Goal: Task Accomplishment & Management: Complete application form

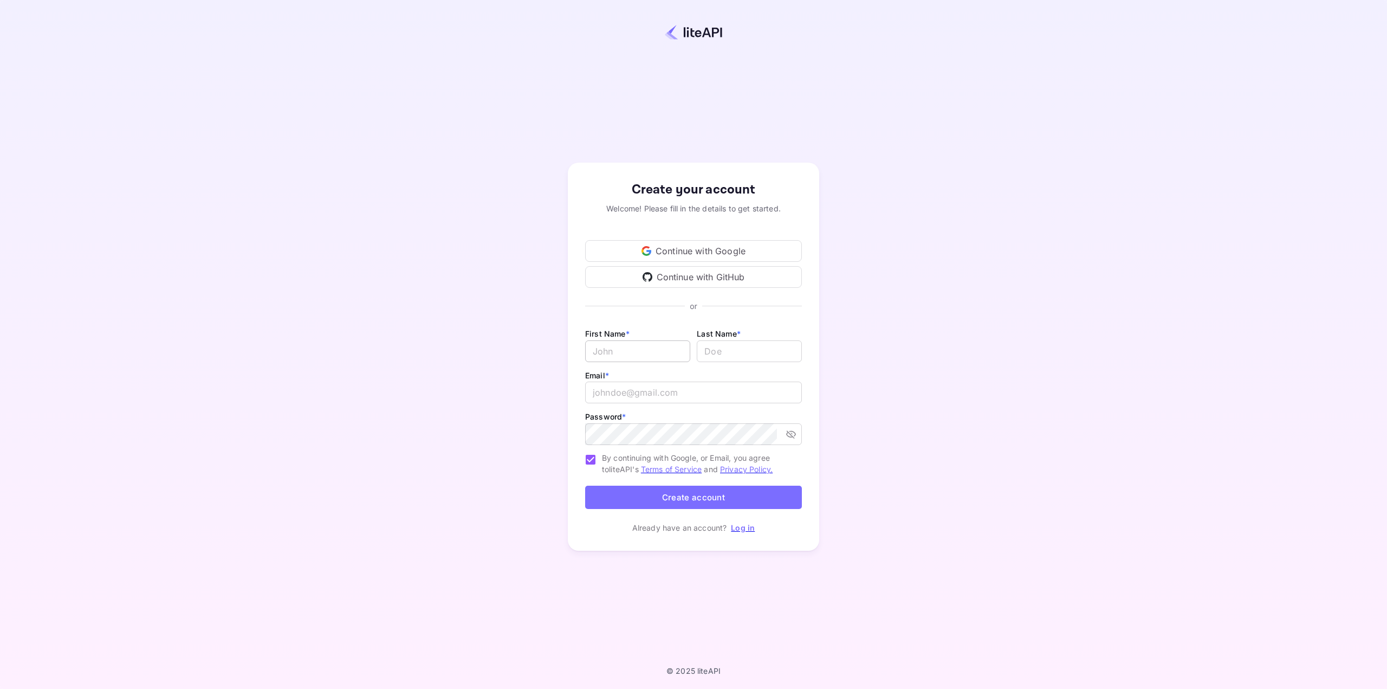
click at [642, 360] on input "Email *" at bounding box center [637, 351] width 105 height 22
type input "Tim"
type input "Eads"
type input "tim"
type input "[PERSON_NAME][EMAIL_ADDRESS][DOMAIN_NAME]"
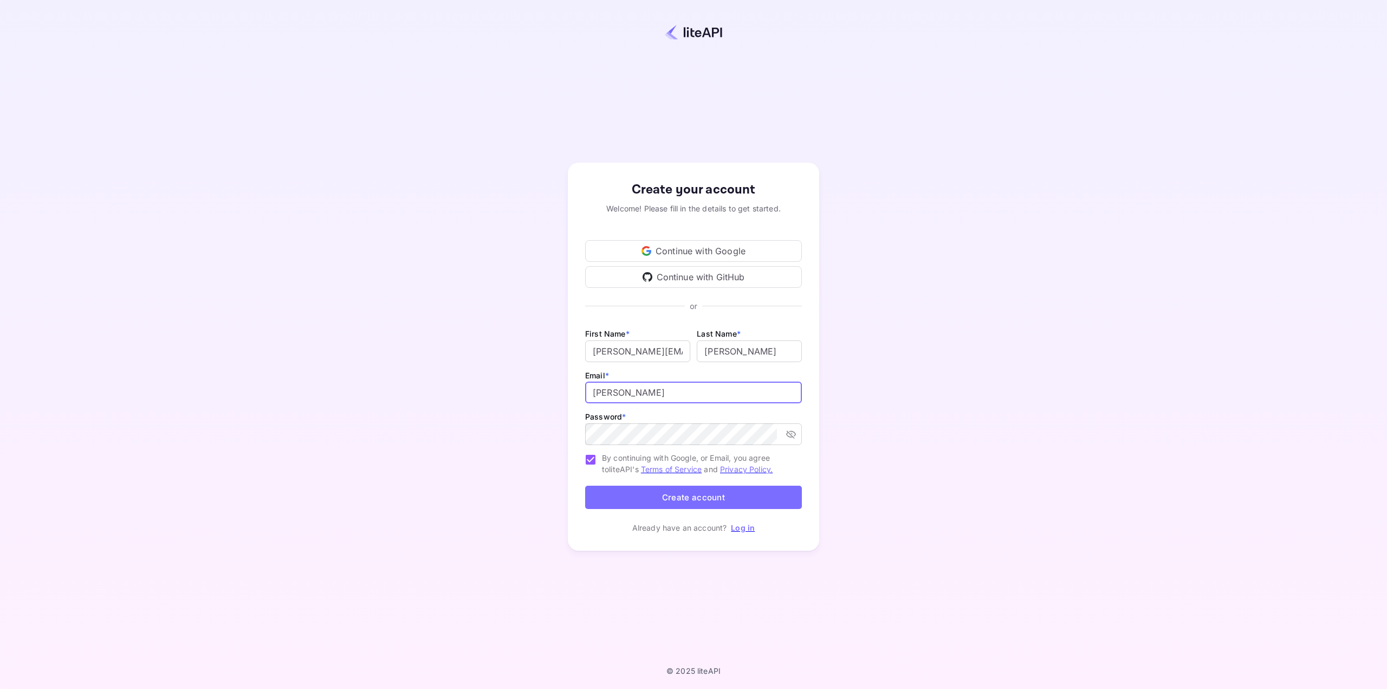
type input "[PERSON_NAME][EMAIL_ADDRESS][DOMAIN_NAME]"
click at [754, 501] on button "Create account" at bounding box center [693, 497] width 217 height 23
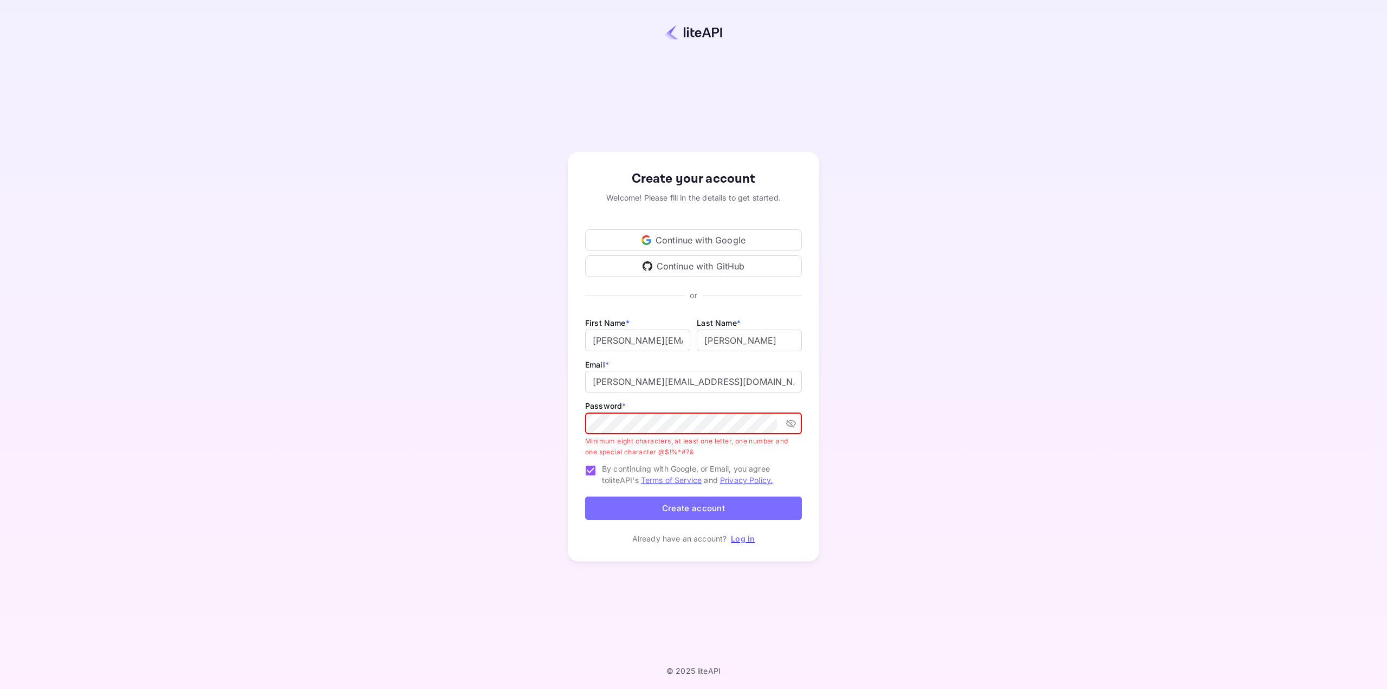
click at [791, 449] on p "Minimum eight characters, at least one letter, one number and one special chara…" at bounding box center [689, 447] width 209 height 22
click at [748, 510] on button "Create account" at bounding box center [693, 507] width 217 height 23
click at [792, 424] on icon "toggle password visibility" at bounding box center [791, 423] width 11 height 11
drag, startPoint x: 578, startPoint y: 451, endPoint x: 671, endPoint y: 452, distance: 93.2
click at [671, 452] on div "Create your account Welcome! Please fill in the details to get started. Continu…" at bounding box center [693, 356] width 251 height 409
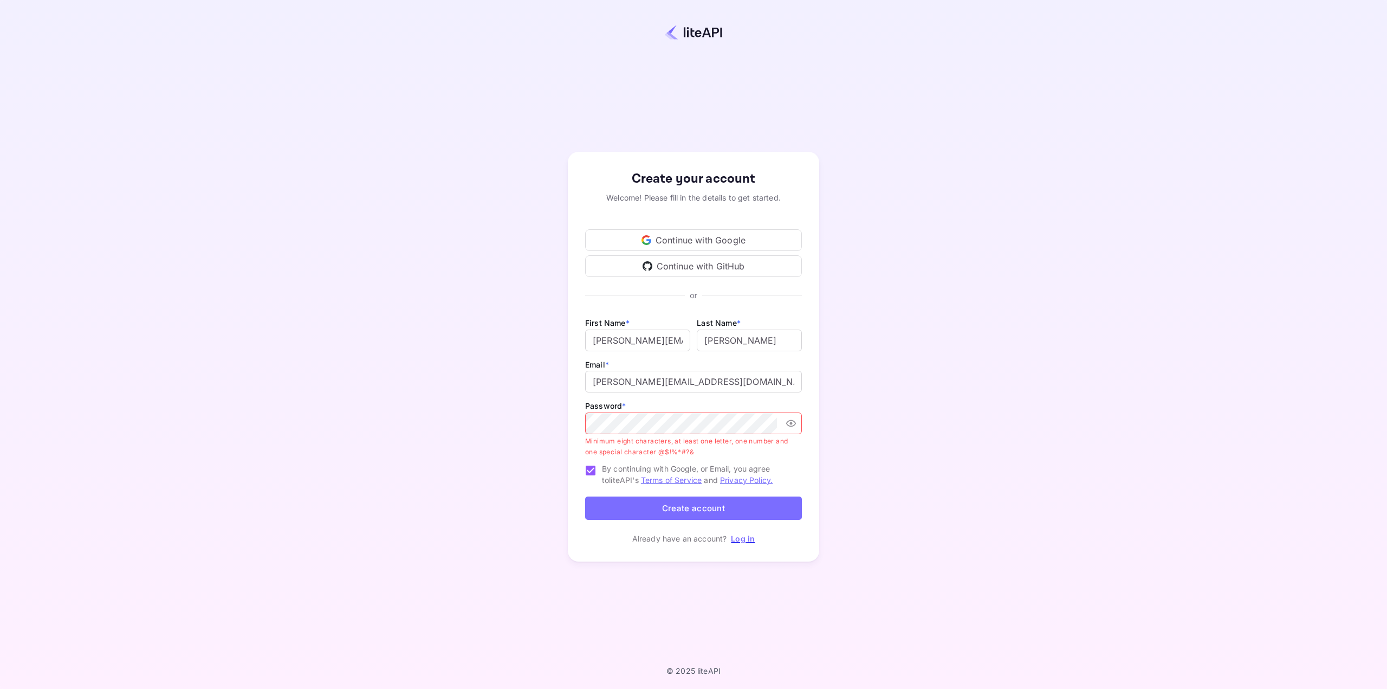
click at [697, 452] on p "Minimum eight characters, at least one letter, one number and one special chara…" at bounding box center [689, 447] width 209 height 22
click at [683, 504] on button "Create account" at bounding box center [693, 507] width 217 height 23
click at [802, 462] on div "Create your account Welcome! Please fill in the details to get started. Continu…" at bounding box center [693, 356] width 251 height 409
click at [743, 510] on button "Create account" at bounding box center [693, 507] width 217 height 23
click at [554, 403] on div "Create your account Welcome! Please fill in the details to get started. Continu…" at bounding box center [694, 356] width 1292 height 619
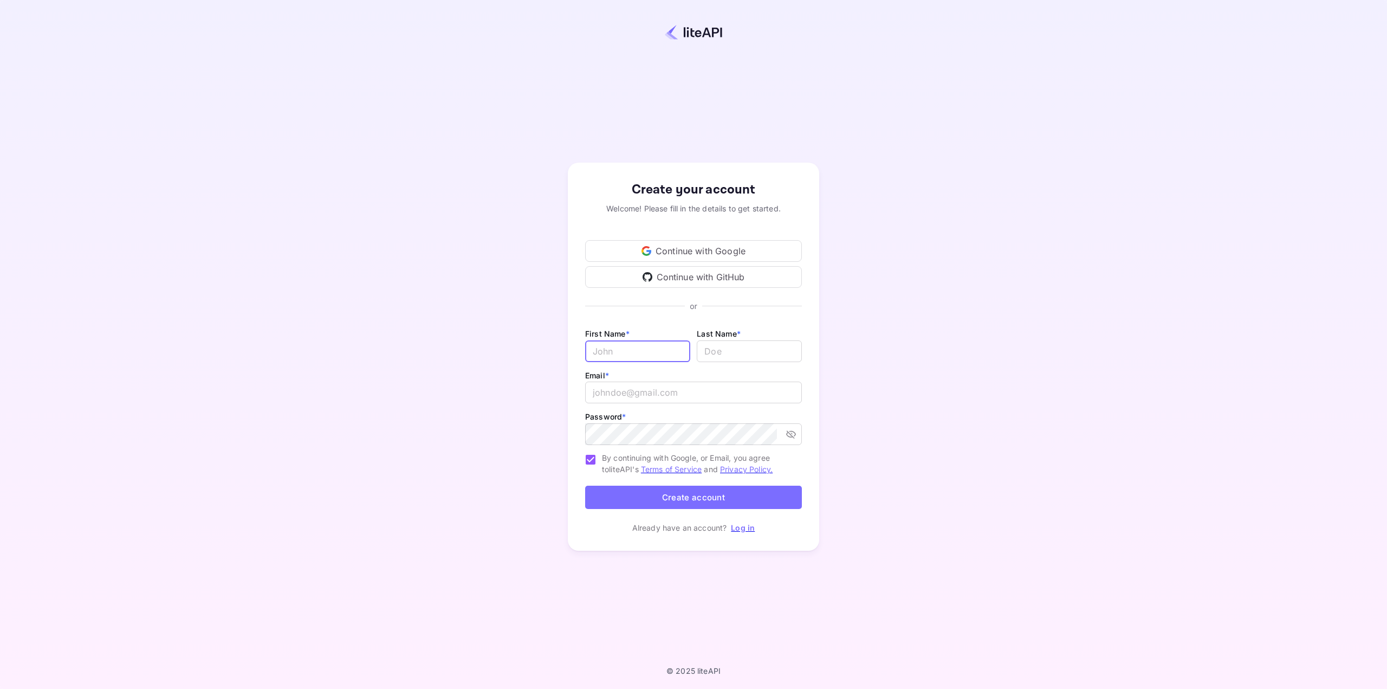
click at [649, 354] on input "Email *" at bounding box center [637, 351] width 105 height 22
type input "Tim"
type input "Eads"
type input "tim@this"
type input "[PERSON_NAME][EMAIL_ADDRESS][DOMAIN_NAME]"
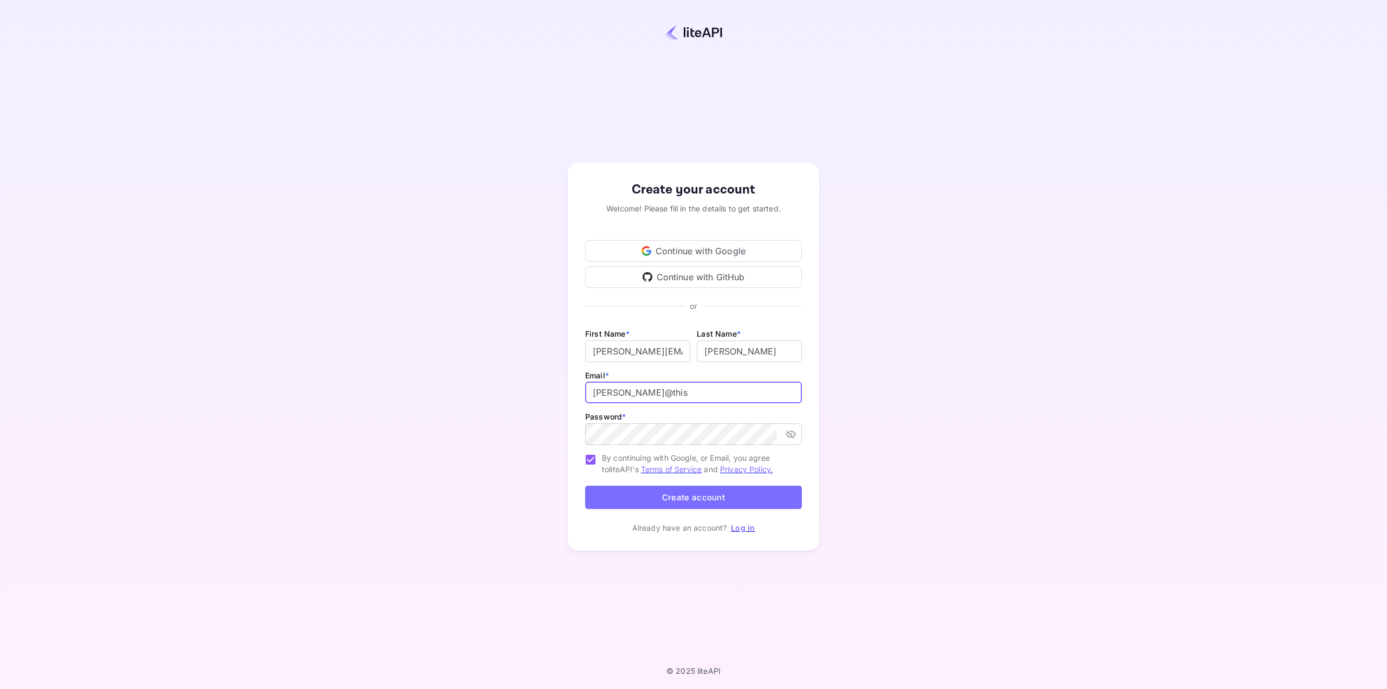
type input "[PERSON_NAME][EMAIL_ADDRESS][DOMAIN_NAME]"
click at [786, 435] on icon "toggle password visibility" at bounding box center [791, 434] width 11 height 11
click at [785, 454] on span "By continuing with Google, or Email, you agree to liteAPI's Terms of Service an…" at bounding box center [697, 463] width 191 height 23
click at [602, 454] on input "By continuing with Google, or Email, you agree to liteAPI's Terms of Service an…" at bounding box center [590, 459] width 23 height 23
click at [605, 456] on span "By continuing with Google, or Email, you agree to liteAPI's Terms of Service an…" at bounding box center [697, 463] width 191 height 23
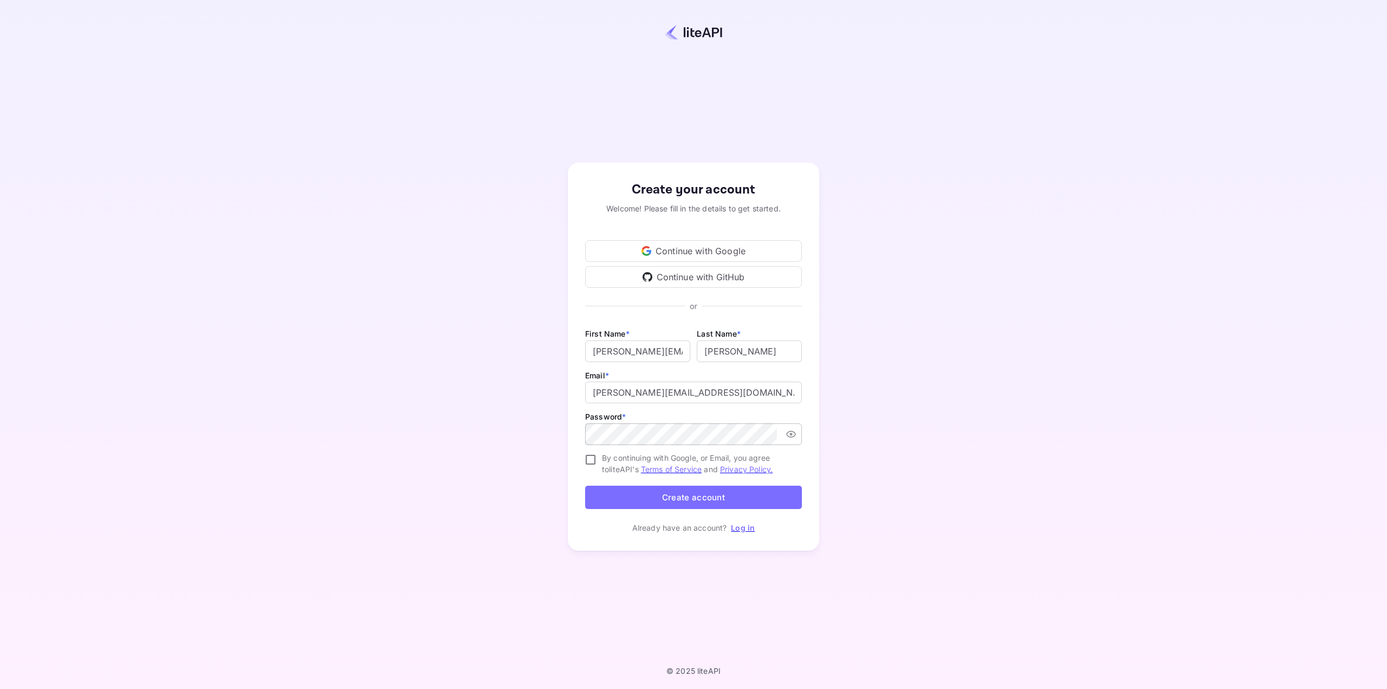
click at [602, 456] on input "By continuing with Google, or Email, you agree to liteAPI's Terms of Service an…" at bounding box center [590, 459] width 23 height 23
checkbox input "true"
click at [660, 508] on button "Create account" at bounding box center [693, 497] width 217 height 23
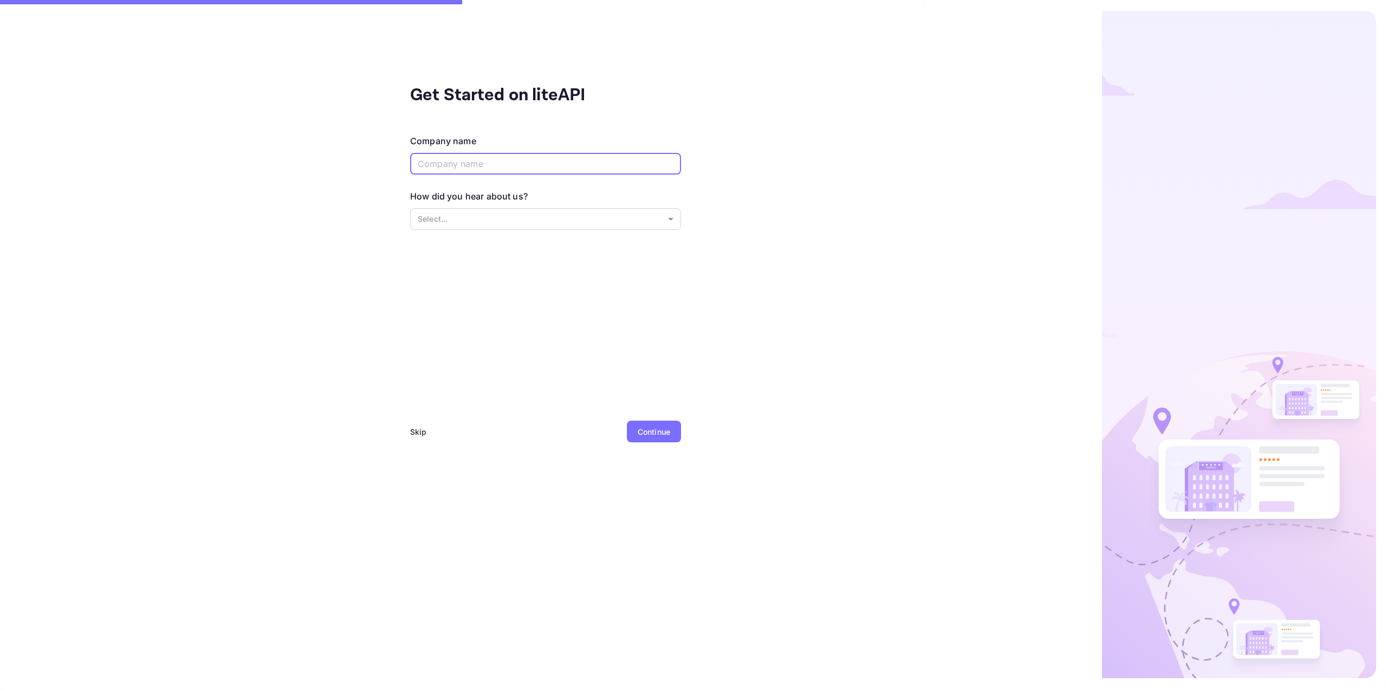
drag, startPoint x: 460, startPoint y: 170, endPoint x: 459, endPoint y: 160, distance: 9.8
click at [461, 170] on input "text" at bounding box center [545, 164] width 271 height 22
click at [551, 215] on body "Get Started on liteAPI Company name ​ How did you hear about us? Select... ​ Sk…" at bounding box center [693, 387] width 1387 height 775
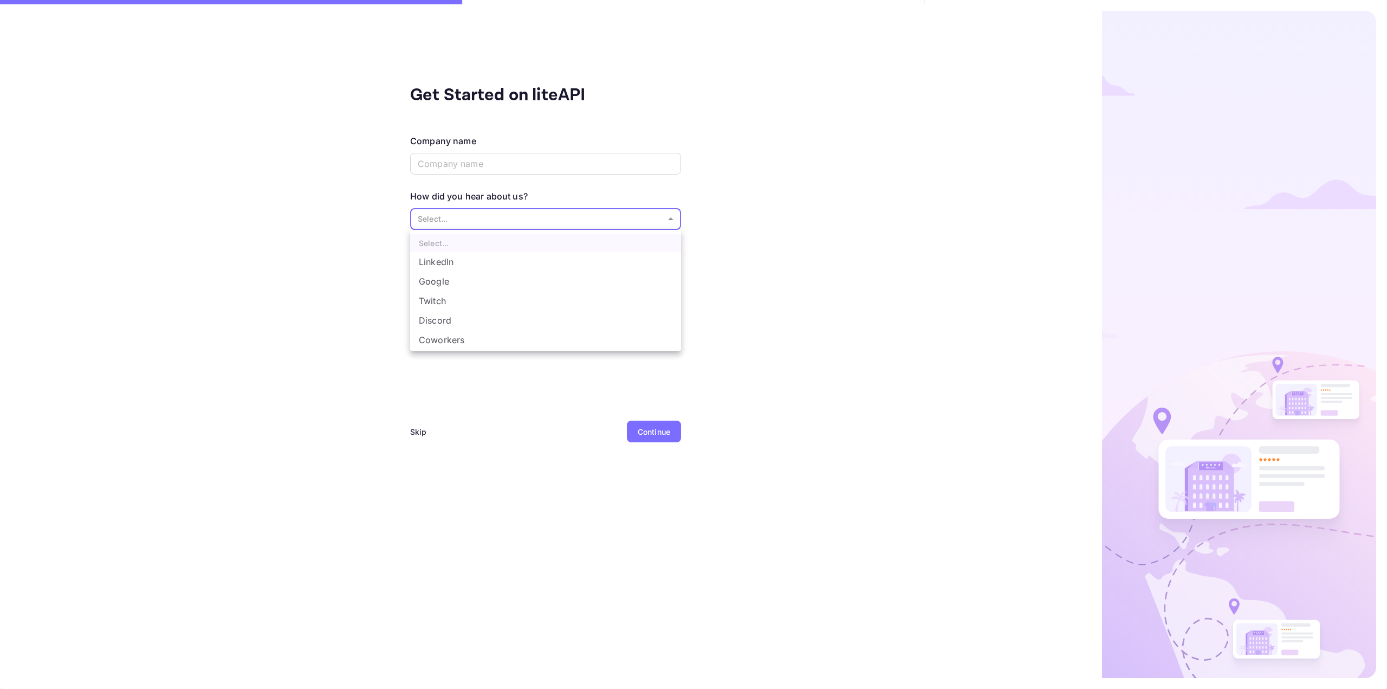
scroll to position [18, 0]
click at [460, 345] on li "Other..." at bounding box center [545, 342] width 271 height 20
type input "Other..."
click at [464, 169] on input "text" at bounding box center [545, 164] width 271 height 22
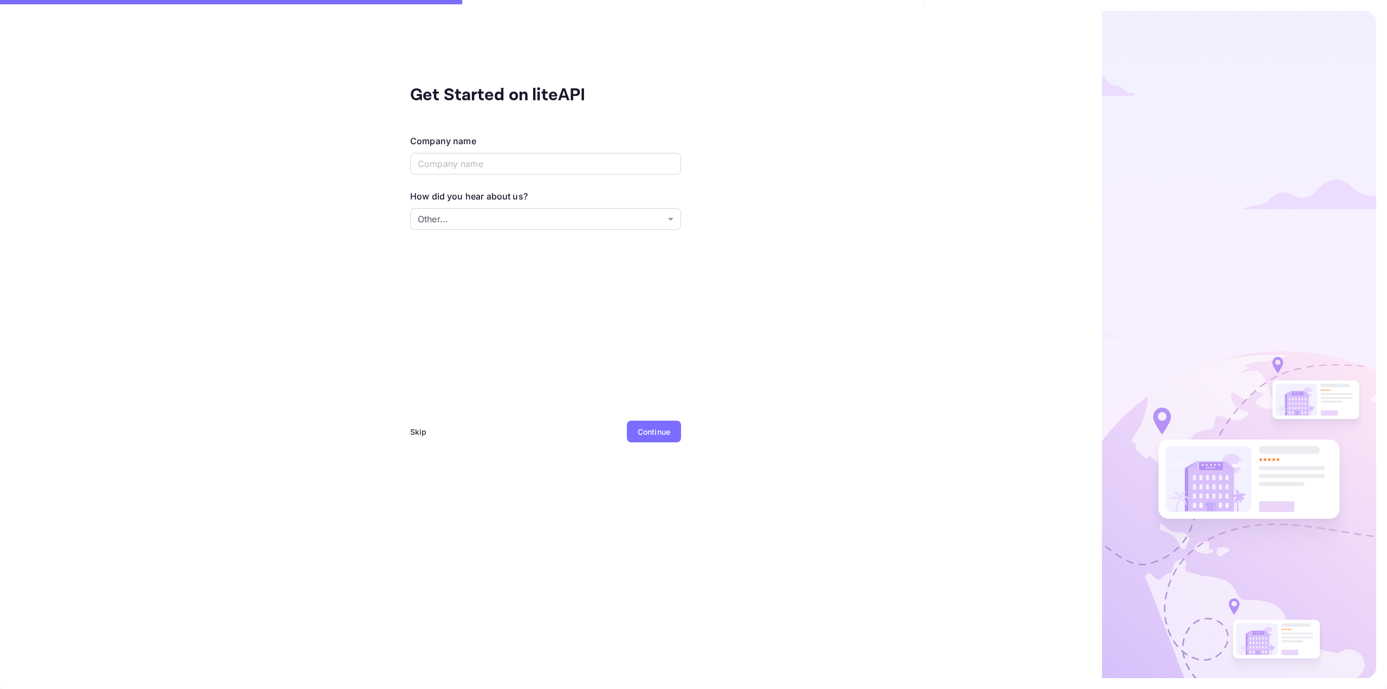
click at [424, 422] on div "Skip" at bounding box center [418, 431] width 17 height 22
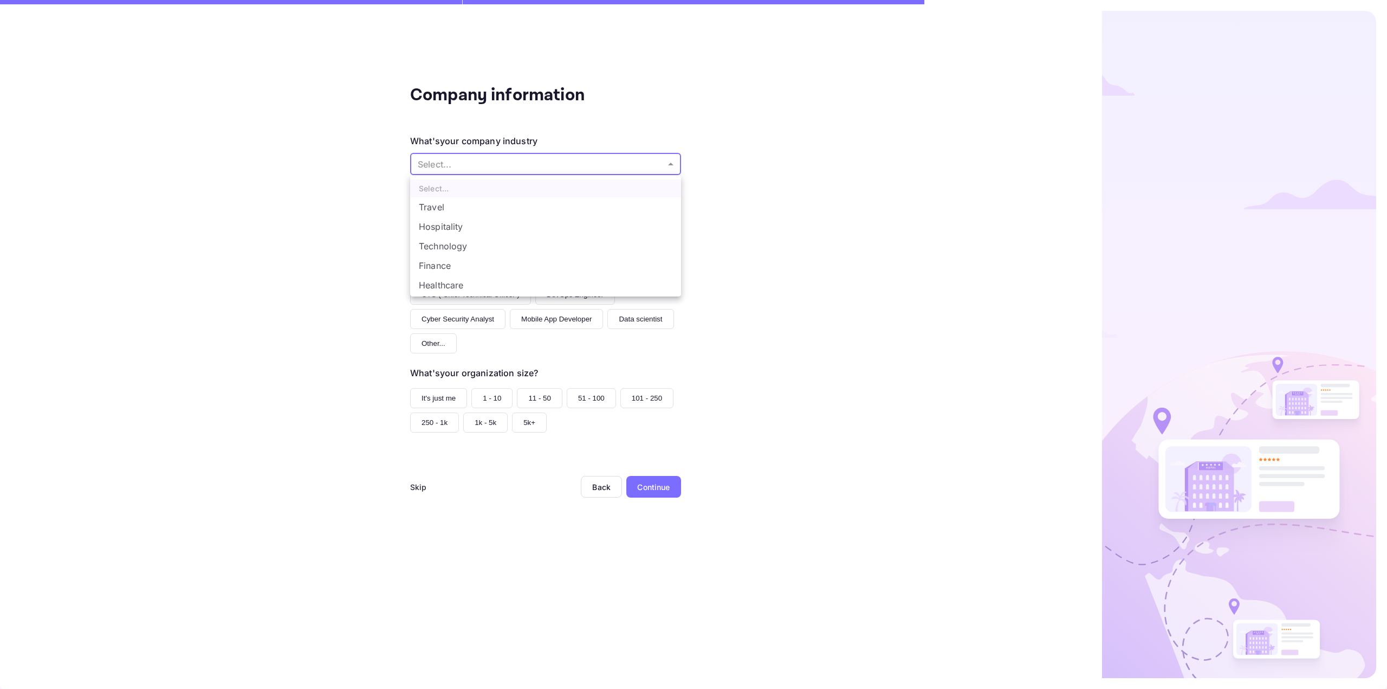
click at [442, 165] on body "Company information What's your company industry Select... ​ What best describe…" at bounding box center [693, 387] width 1387 height 775
click at [478, 232] on li "Education" at bounding box center [545, 229] width 271 height 20
type input "Education"
click at [450, 226] on button "Founder" at bounding box center [435, 221] width 50 height 20
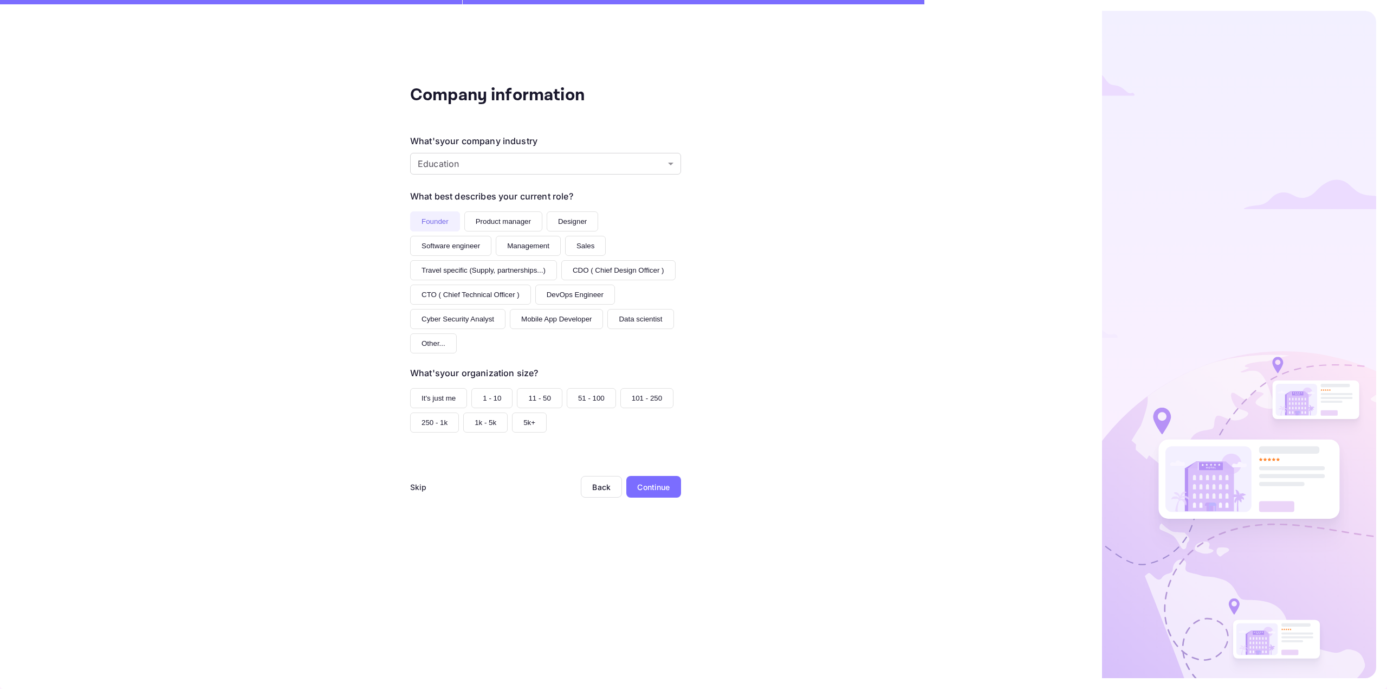
click at [436, 400] on button "It's just me" at bounding box center [438, 398] width 57 height 20
click at [669, 488] on div "Continue" at bounding box center [653, 486] width 33 height 11
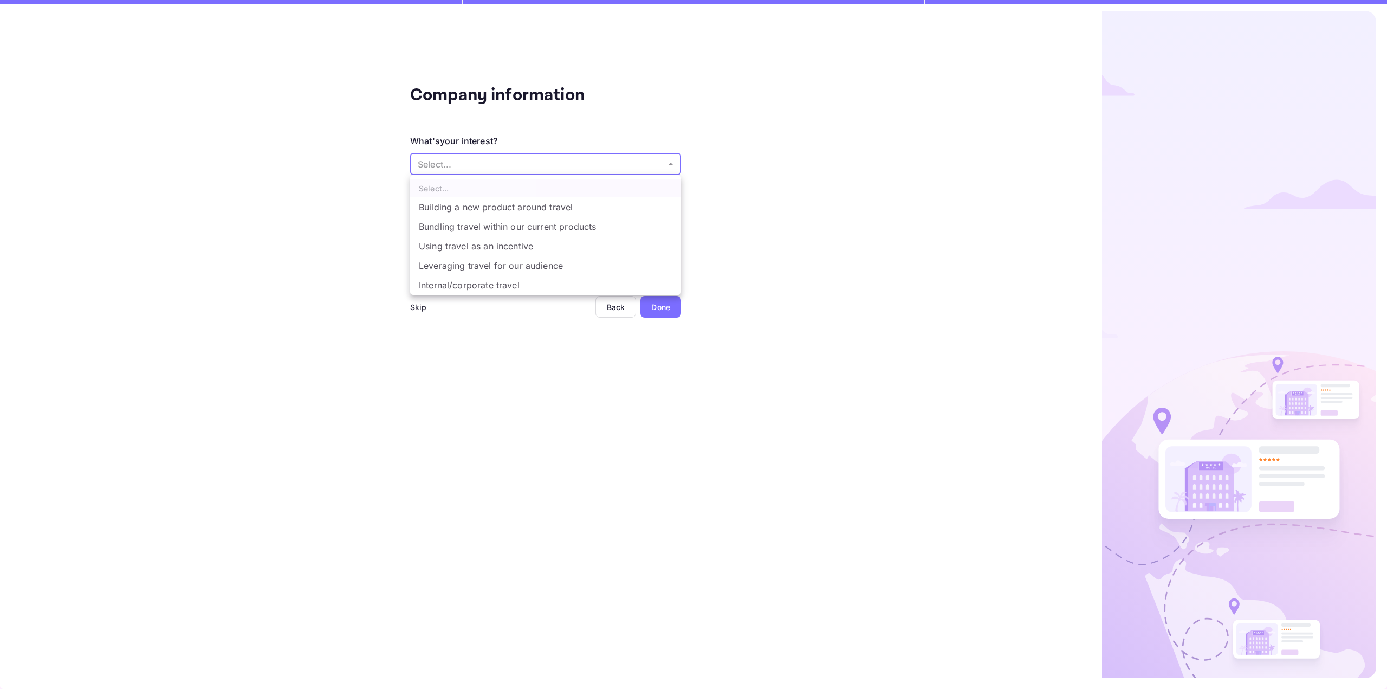
click at [455, 167] on body "Company information What's your interest? Select... ​ Do you have any previous …" at bounding box center [693, 387] width 1387 height 775
click at [436, 267] on li "Leveraging travel for our audience" at bounding box center [545, 266] width 271 height 20
type input "Leveraging travel for our audience"
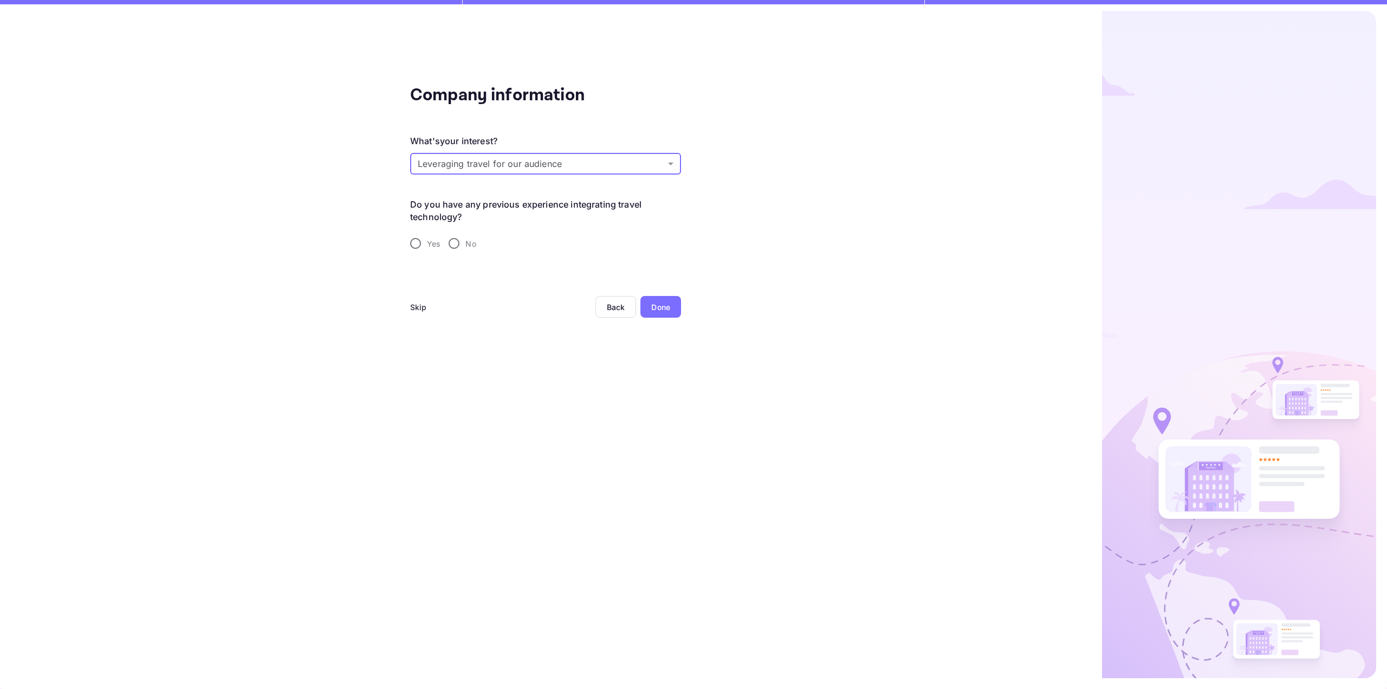
click at [459, 249] on input "No" at bounding box center [454, 243] width 23 height 23
radio input "true"
click at [665, 308] on div "Done" at bounding box center [660, 306] width 19 height 11
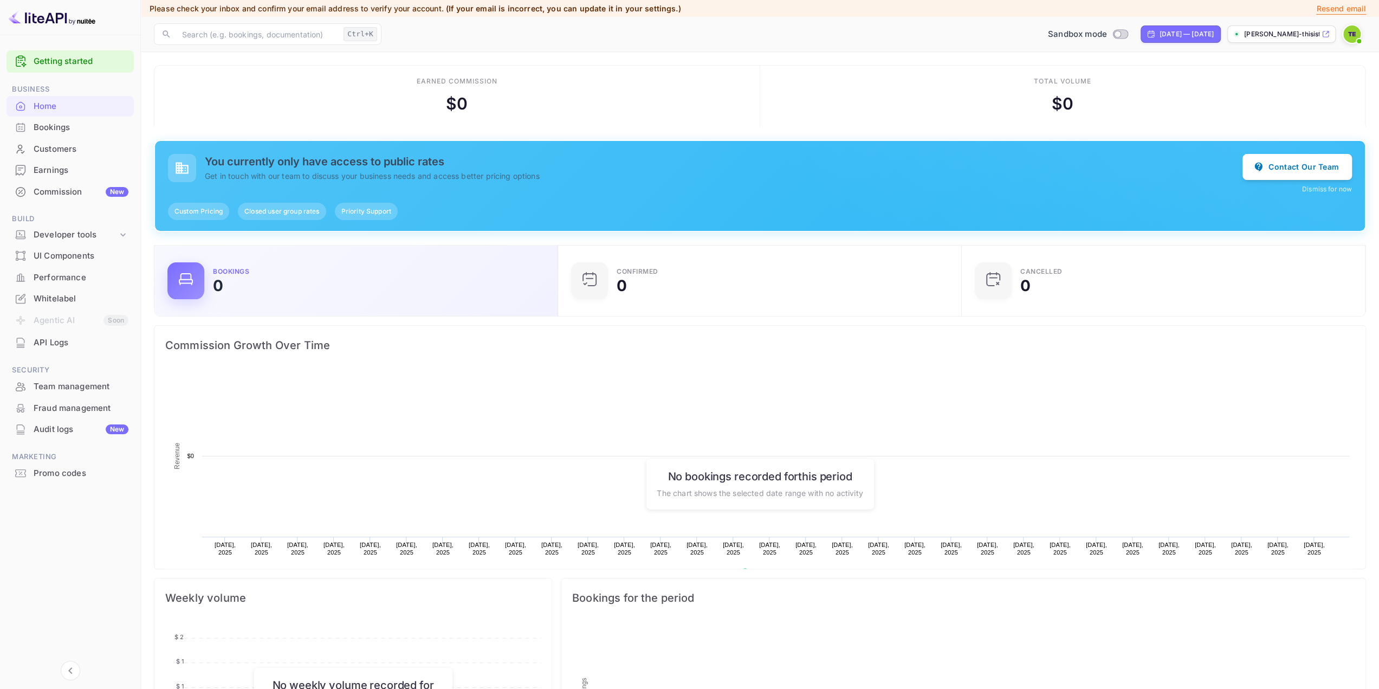
scroll to position [167, 389]
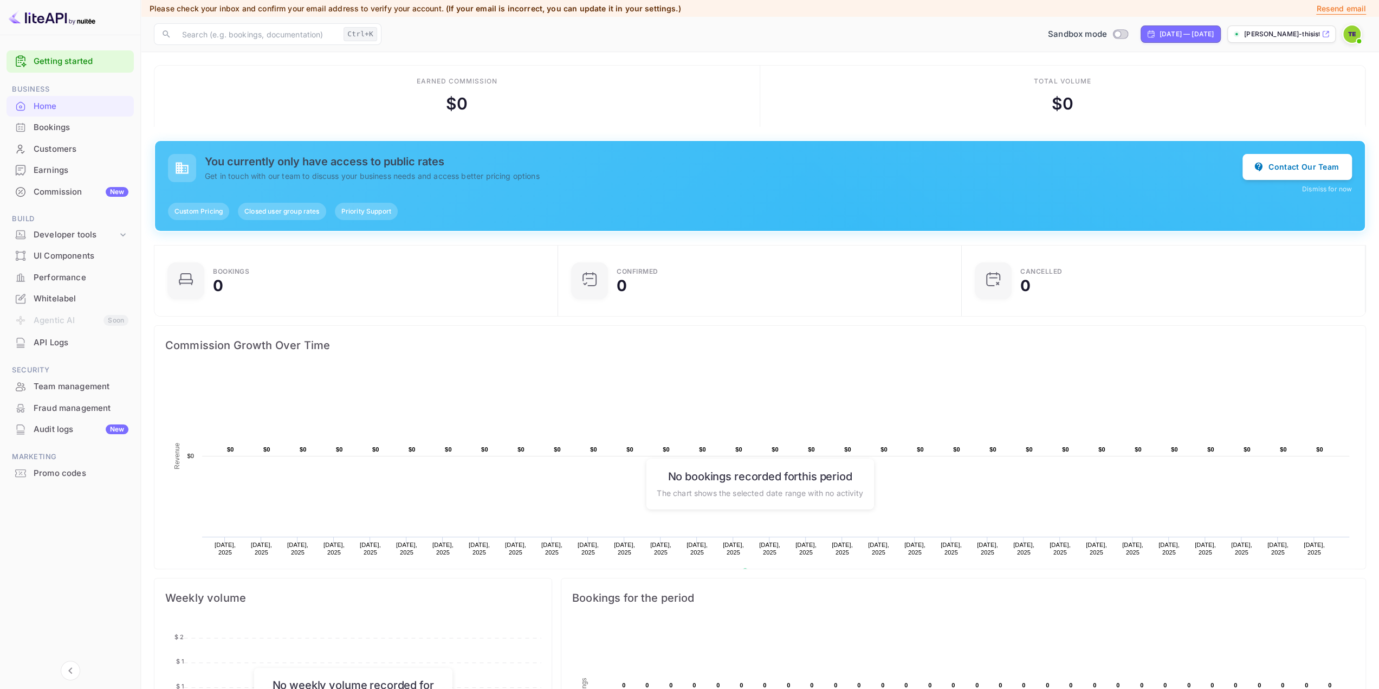
click at [56, 299] on div "Whitelabel" at bounding box center [81, 299] width 95 height 12
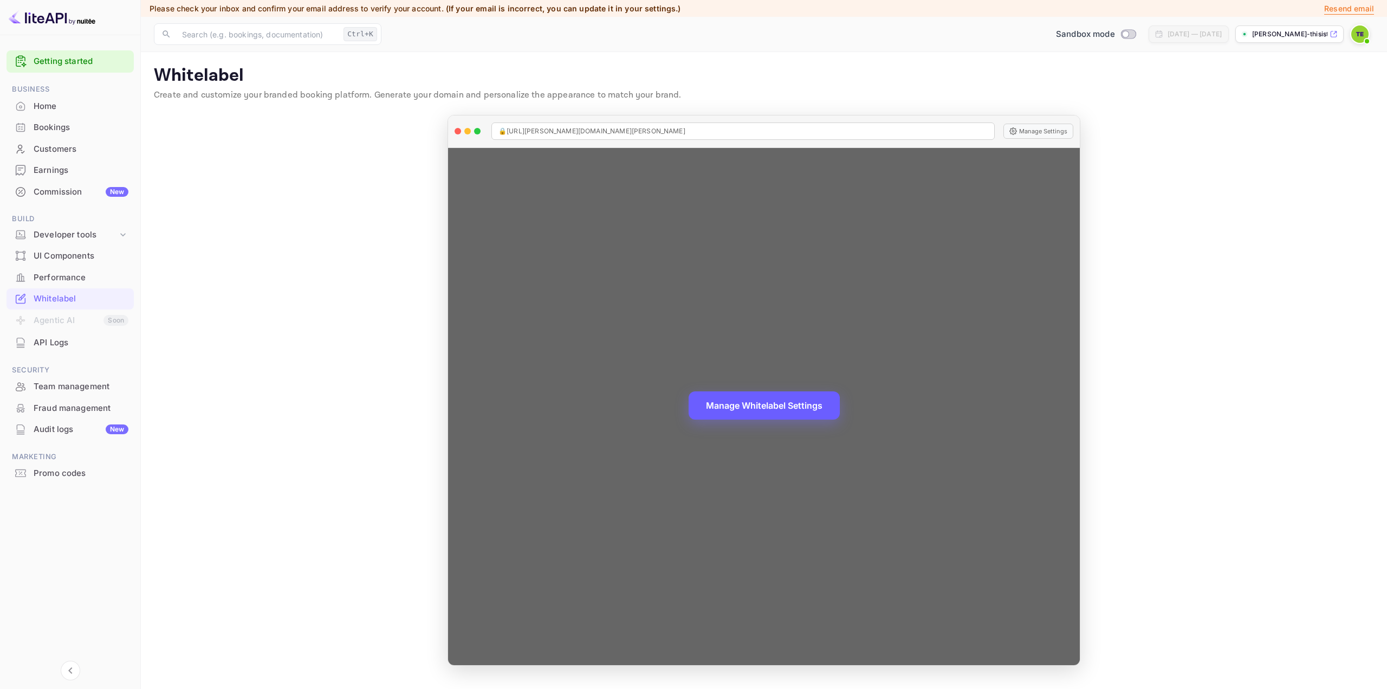
click at [825, 409] on button "Manage Whitelabel Settings" at bounding box center [764, 405] width 151 height 28
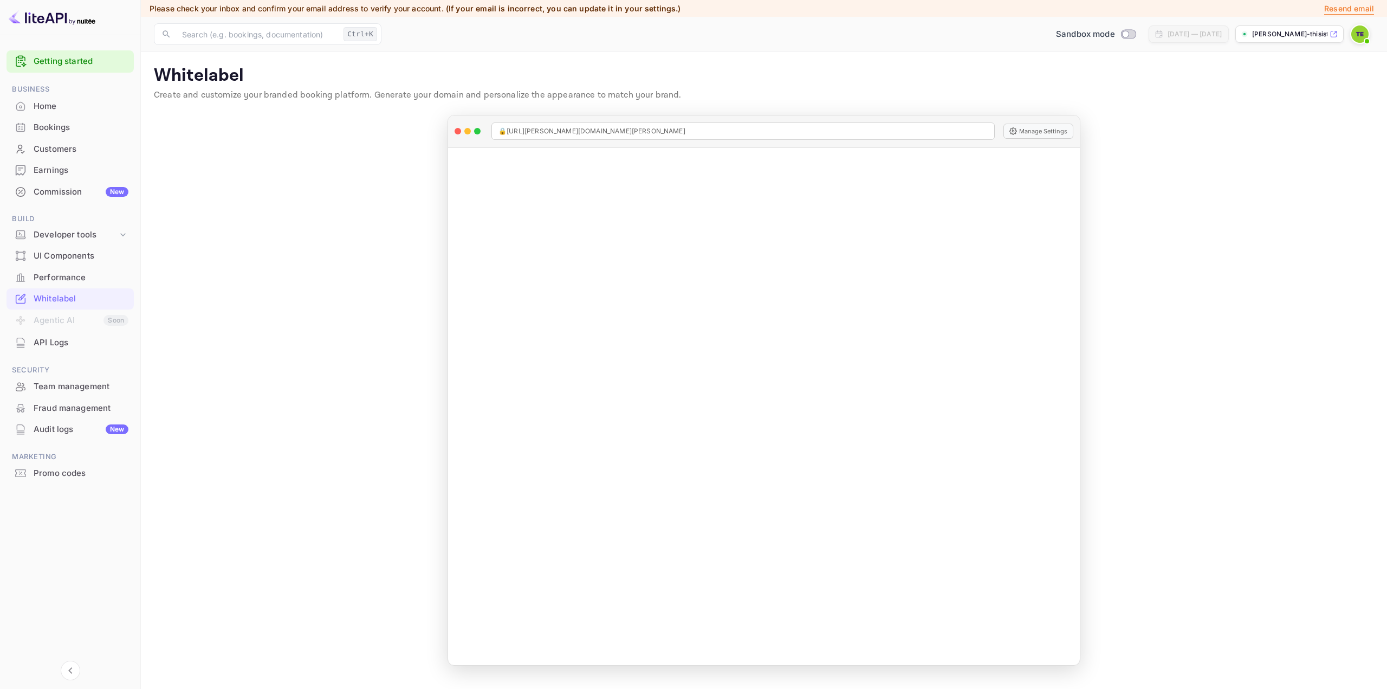
click at [348, 243] on main "Whitelabel Create and customize your branded booking platform. Generate your do…" at bounding box center [764, 370] width 1246 height 637
click at [72, 190] on div "Commission New" at bounding box center [81, 192] width 95 height 12
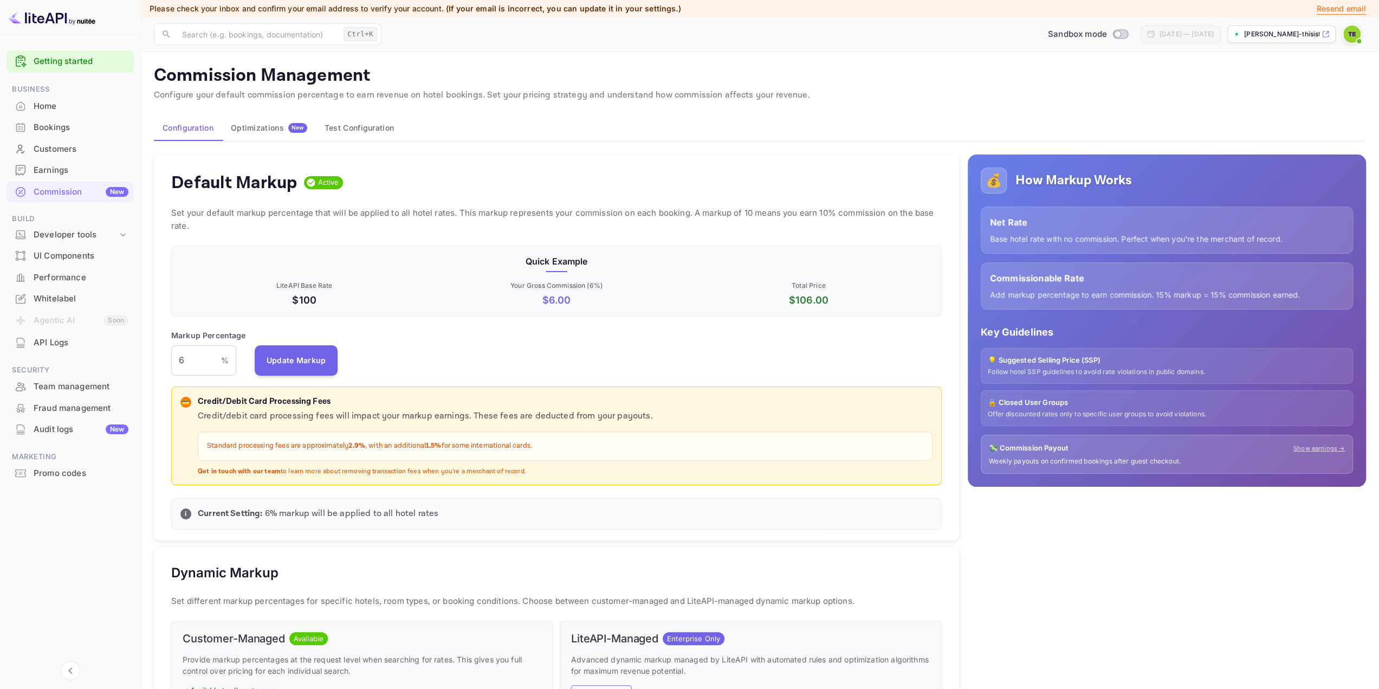
scroll to position [184, 762]
drag, startPoint x: 78, startPoint y: 196, endPoint x: 352, endPoint y: 203, distance: 274.3
drag, startPoint x: 352, startPoint y: 203, endPoint x: 468, endPoint y: 113, distance: 146.8
click at [468, 113] on div "Commission Management Configure your default commission percentage to earn reve…" at bounding box center [760, 568] width 1212 height 1007
click at [35, 237] on div "Developer tools" at bounding box center [76, 235] width 84 height 12
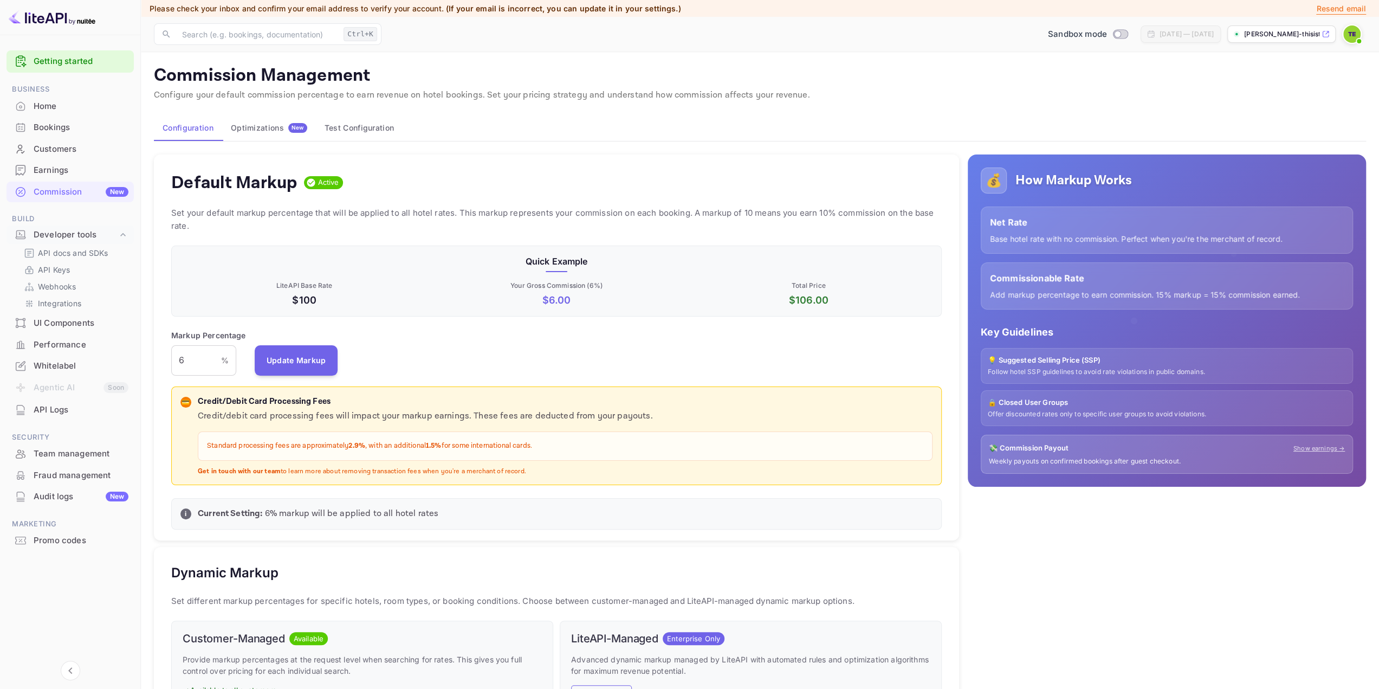
click at [63, 130] on div "Bookings" at bounding box center [81, 127] width 95 height 12
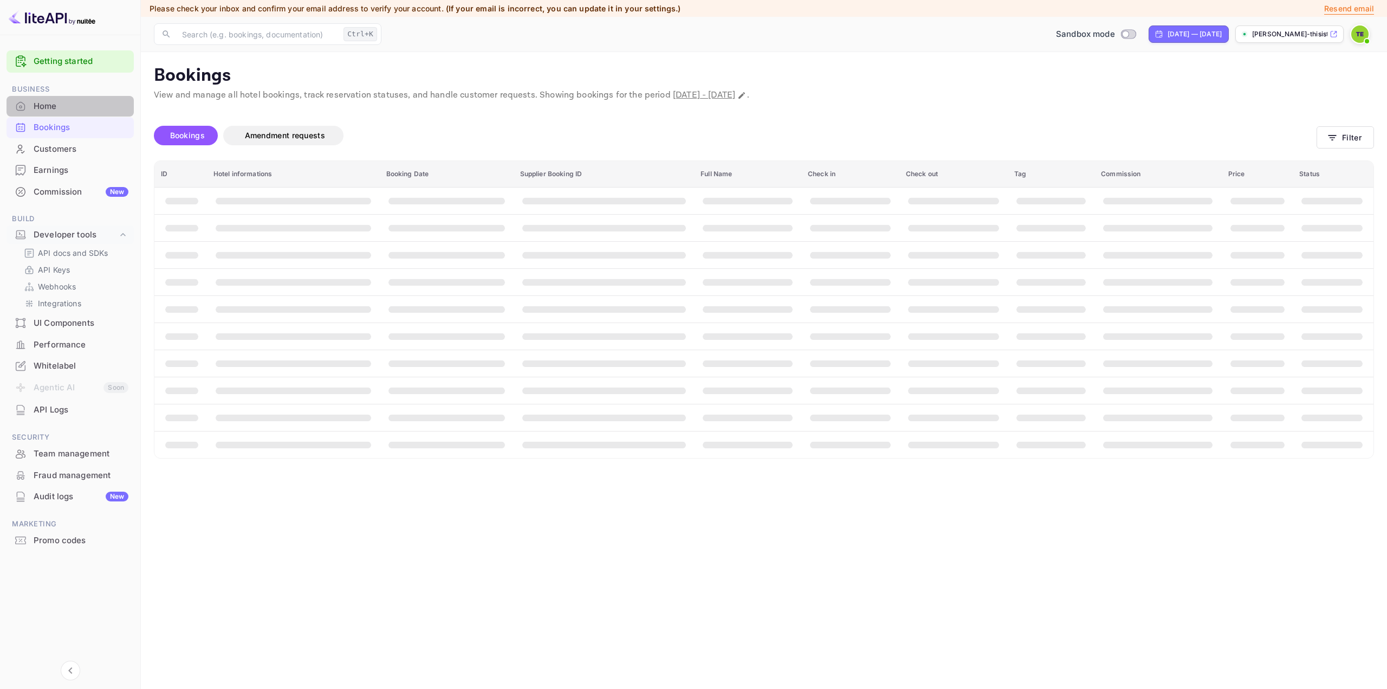
click at [69, 108] on div "Home" at bounding box center [81, 106] width 95 height 12
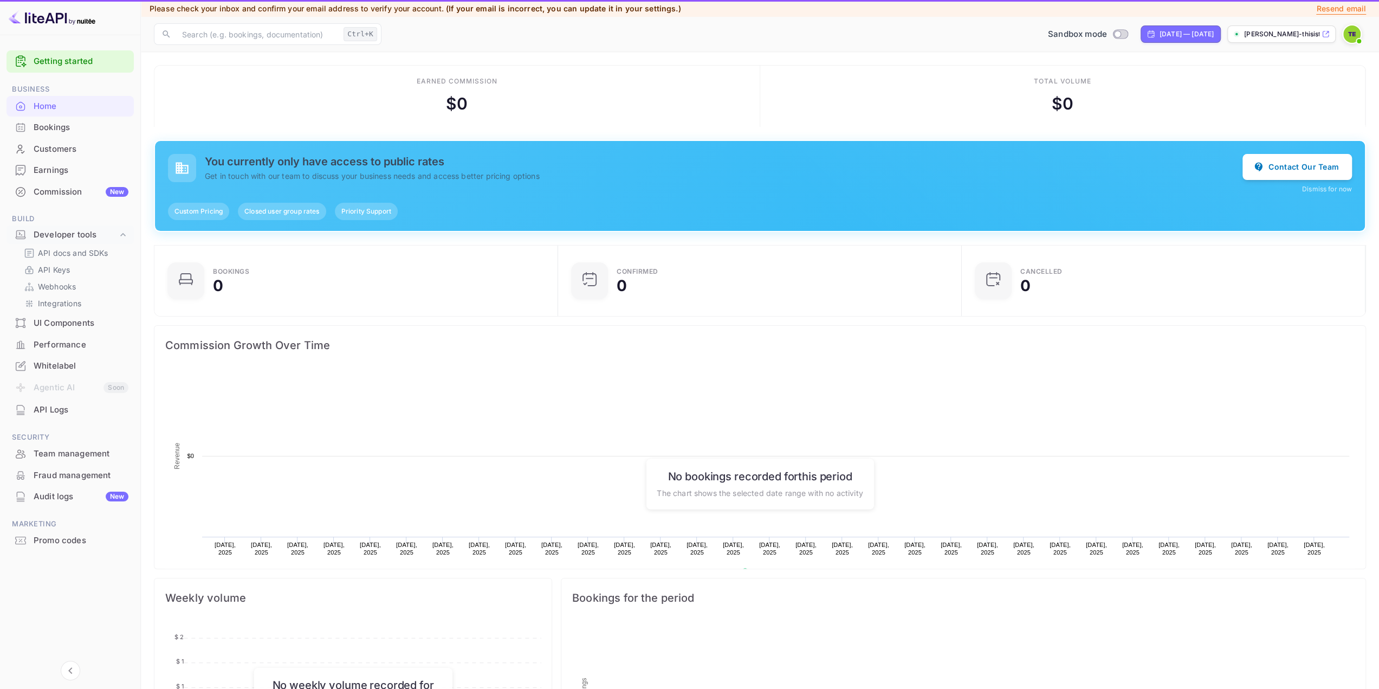
scroll to position [167, 389]
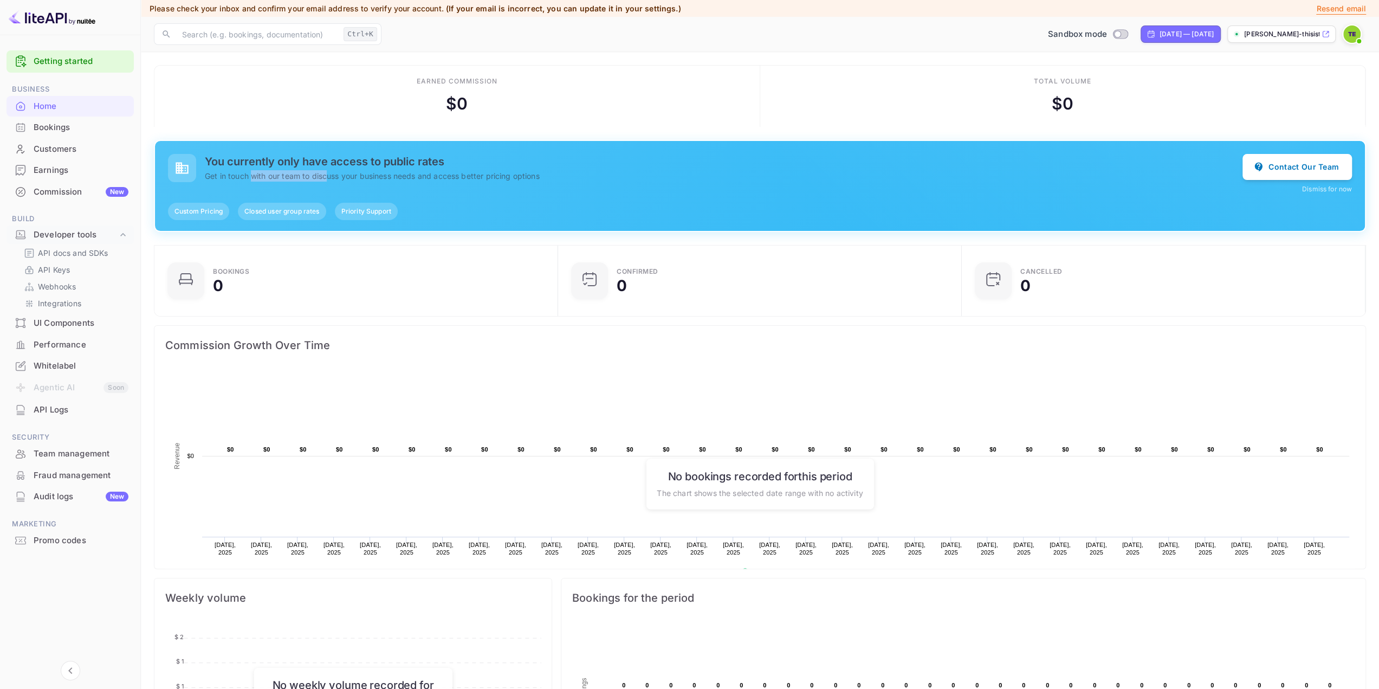
drag, startPoint x: 264, startPoint y: 175, endPoint x: 328, endPoint y: 174, distance: 63.9
click at [328, 174] on p "Get in touch with our team to discuss your business needs and access better pri…" at bounding box center [724, 175] width 1038 height 11
click at [64, 193] on div "Commission New" at bounding box center [81, 192] width 95 height 12
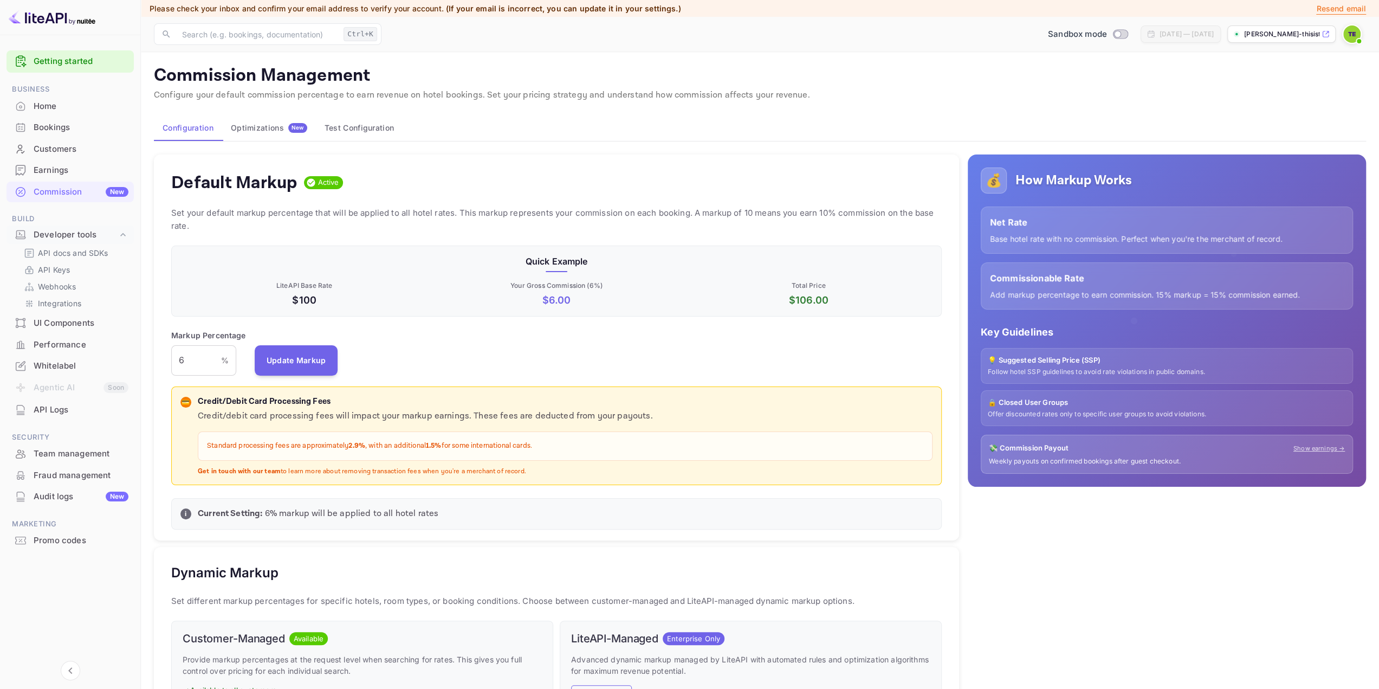
scroll to position [184, 762]
drag, startPoint x: 197, startPoint y: 372, endPoint x: 502, endPoint y: 186, distance: 357.1
drag, startPoint x: 502, startPoint y: 186, endPoint x: 388, endPoint y: 136, distance: 124.2
click at [388, 136] on button "Test Configuration" at bounding box center [359, 128] width 87 height 26
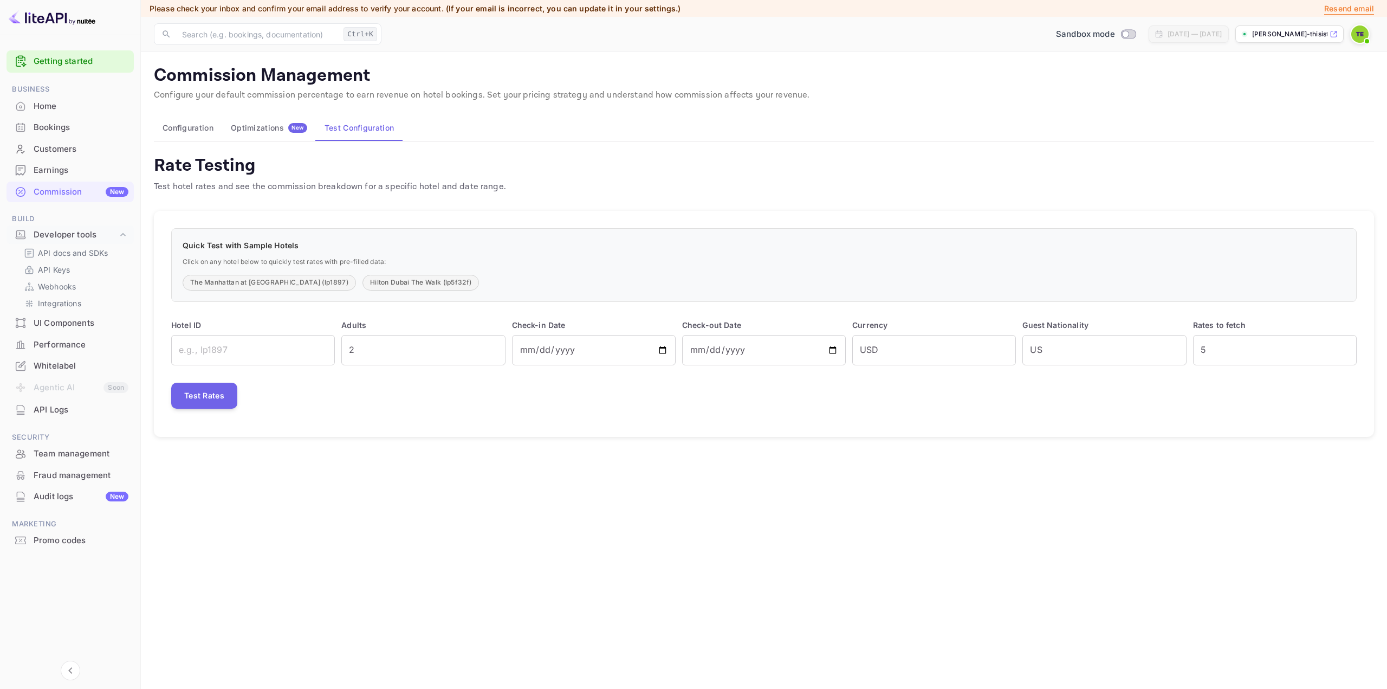
click at [255, 120] on button "Optimizations New" at bounding box center [269, 128] width 94 height 26
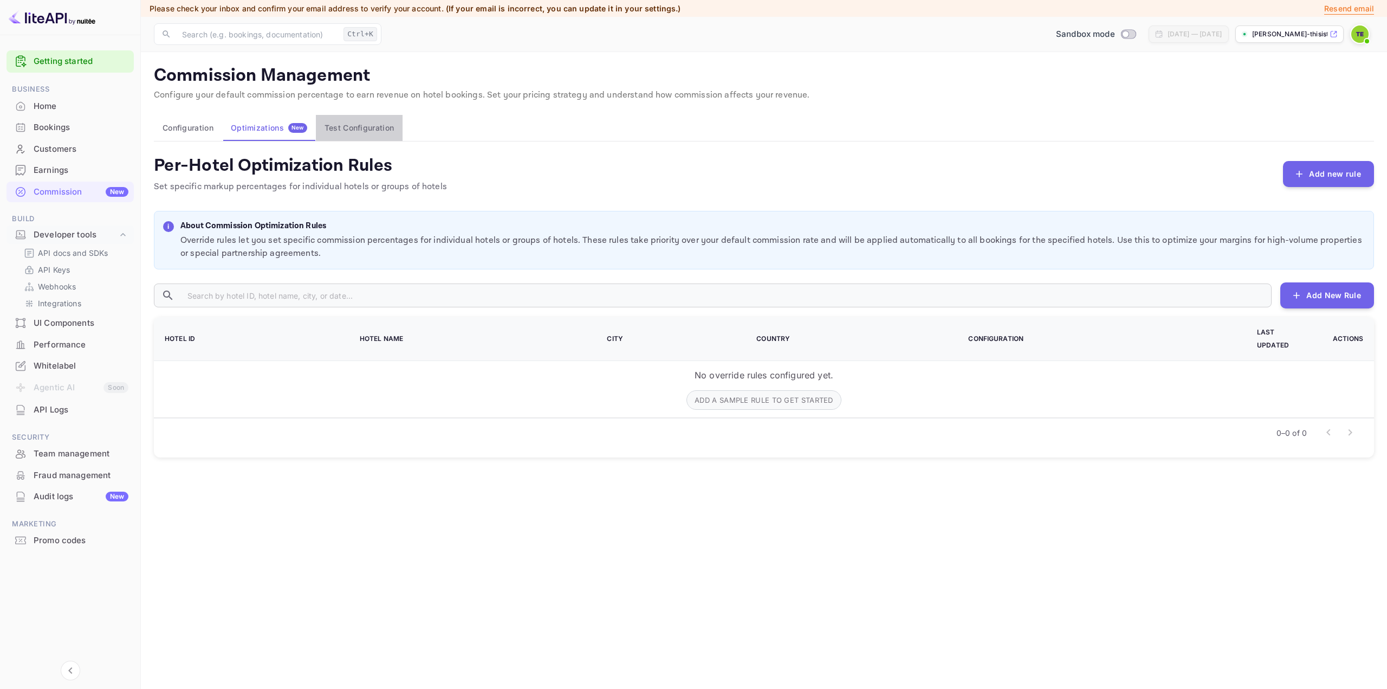
click at [352, 128] on button "Test Configuration" at bounding box center [359, 128] width 87 height 26
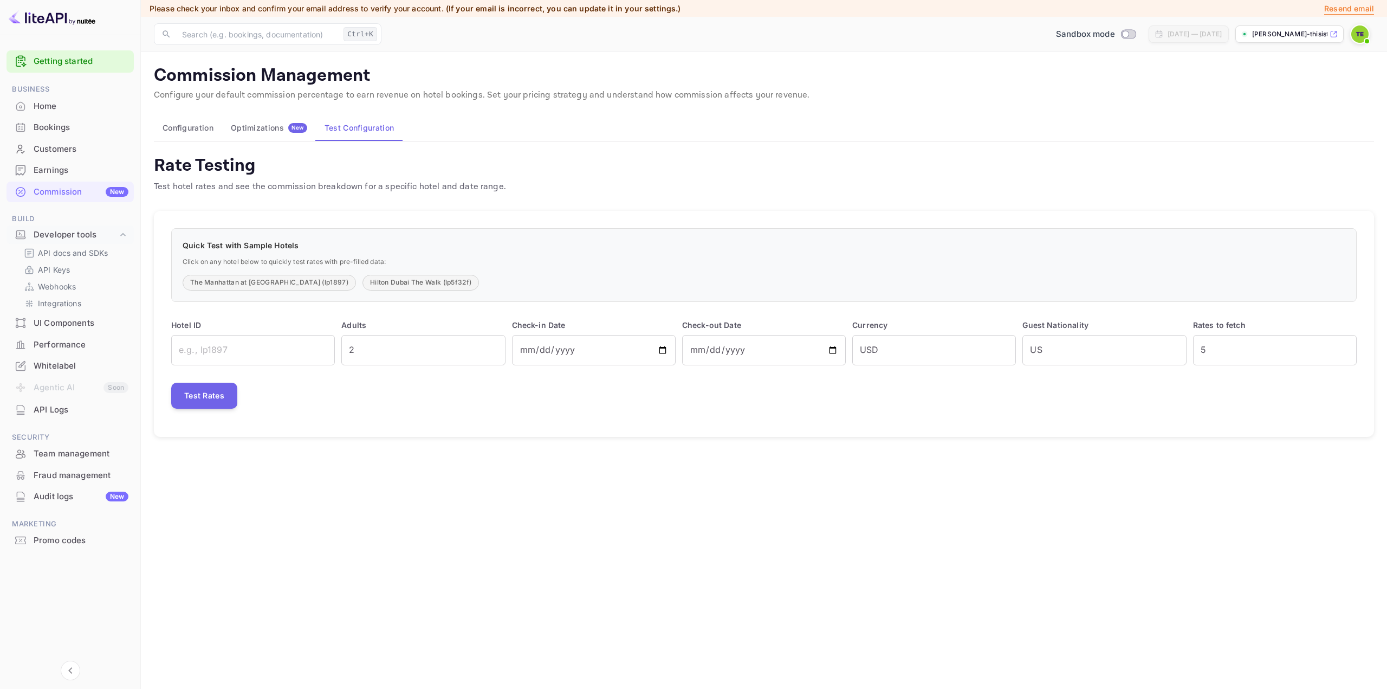
click at [76, 327] on div "UI Components" at bounding box center [81, 323] width 95 height 12
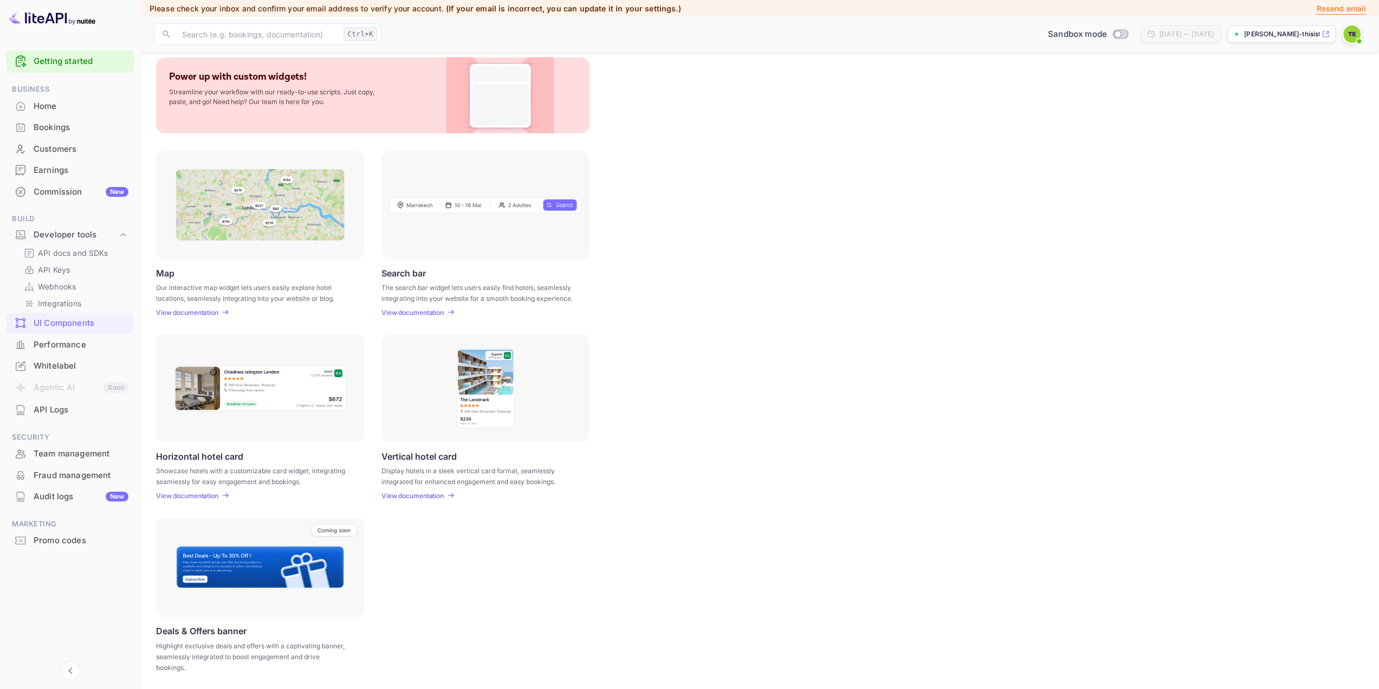
scroll to position [57, 0]
click at [63, 366] on div "Whitelabel" at bounding box center [81, 366] width 95 height 12
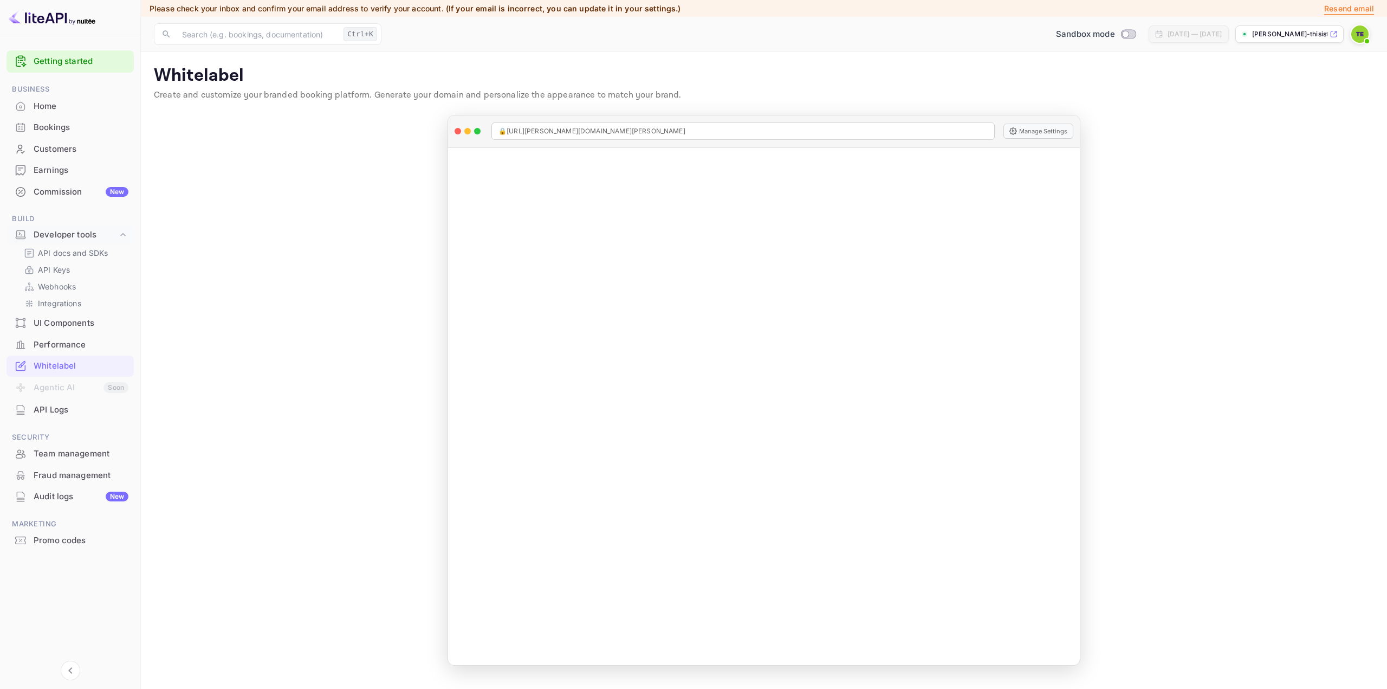
click at [1321, 36] on p "[PERSON_NAME]-thisistimeads-com-..." at bounding box center [1289, 34] width 75 height 10
click at [50, 124] on div "Bookings" at bounding box center [81, 127] width 95 height 12
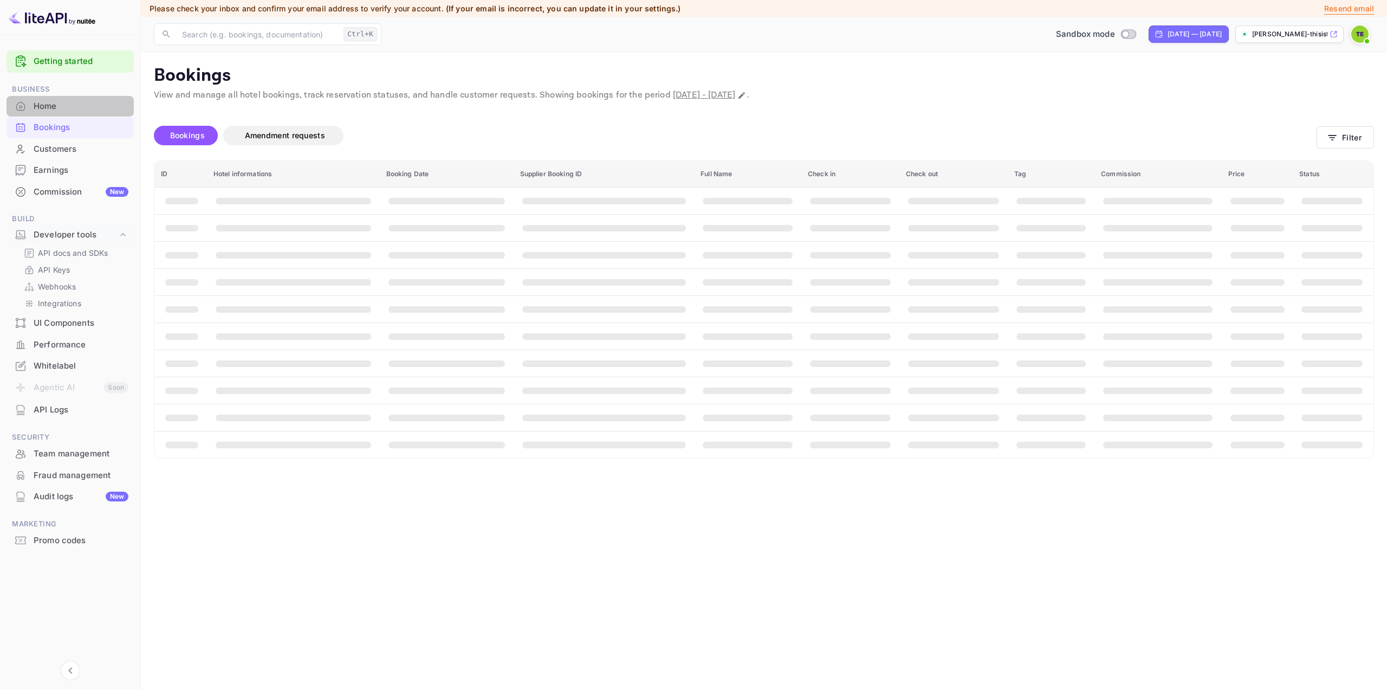
click at [50, 108] on div "Home" at bounding box center [81, 106] width 95 height 12
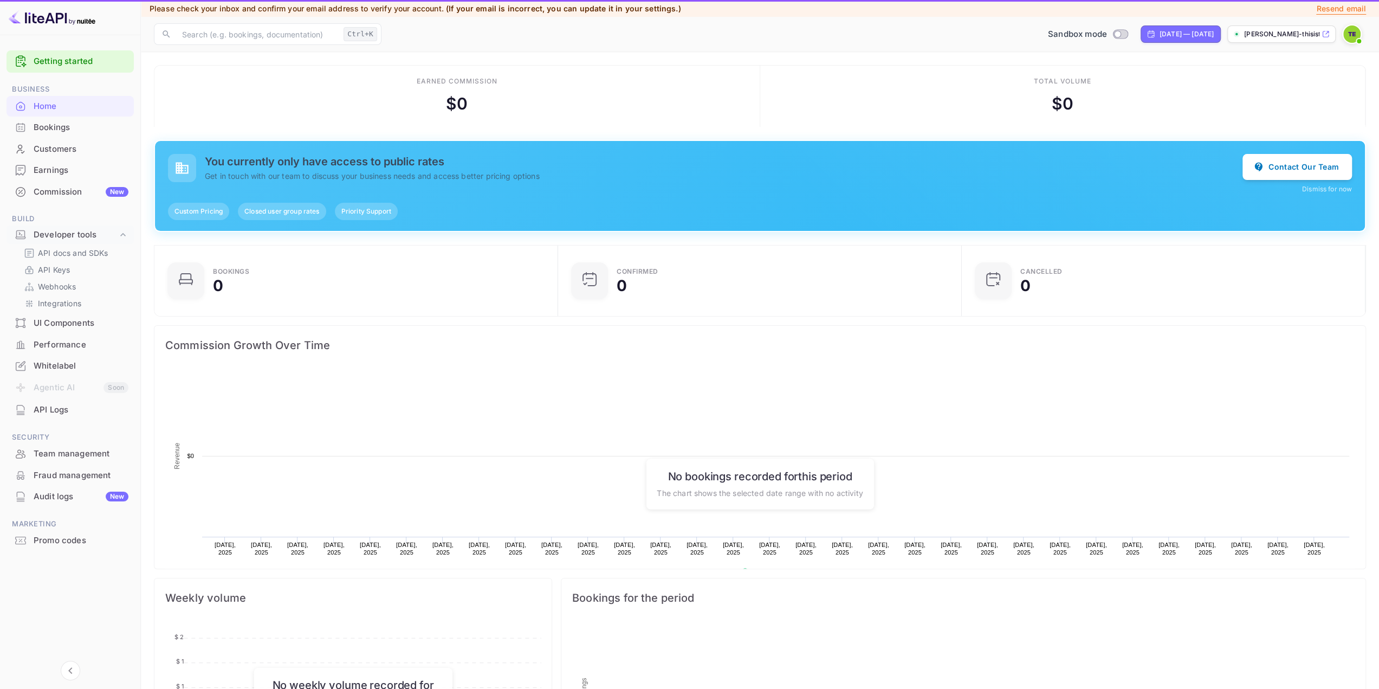
scroll to position [167, 389]
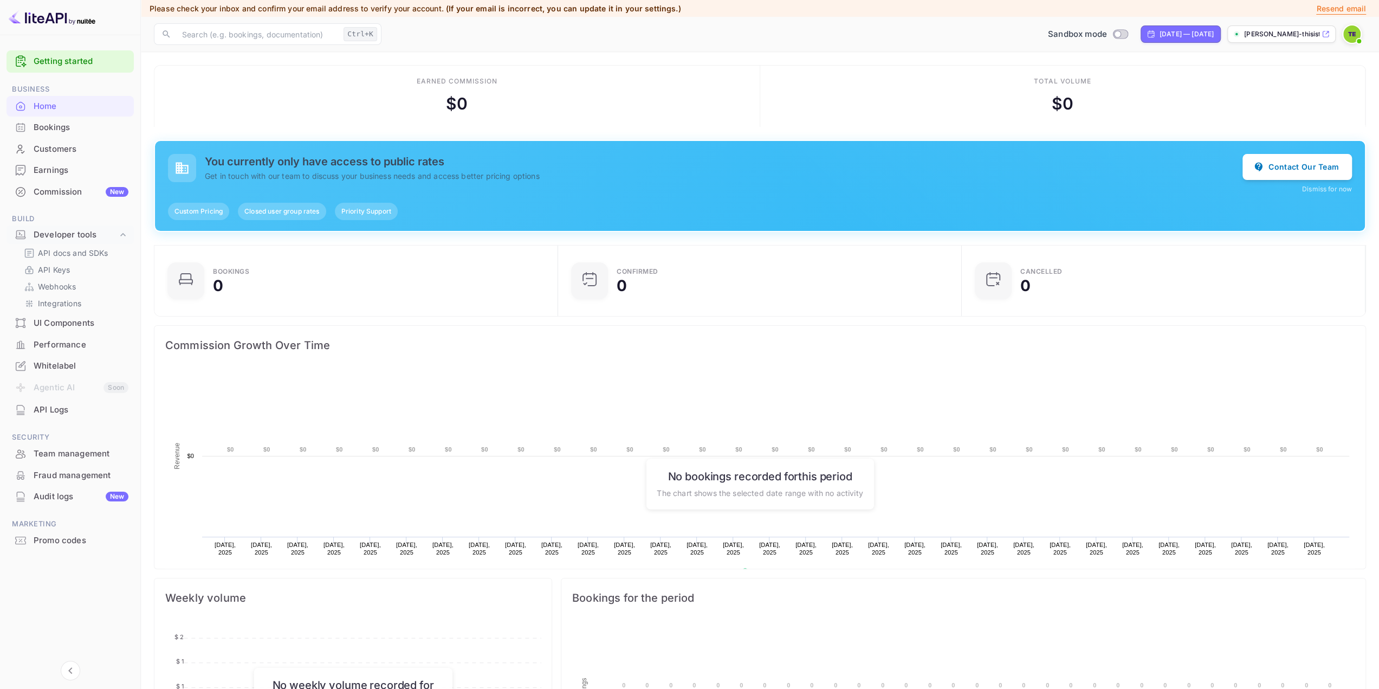
click at [57, 64] on link "Getting started" at bounding box center [81, 61] width 95 height 12
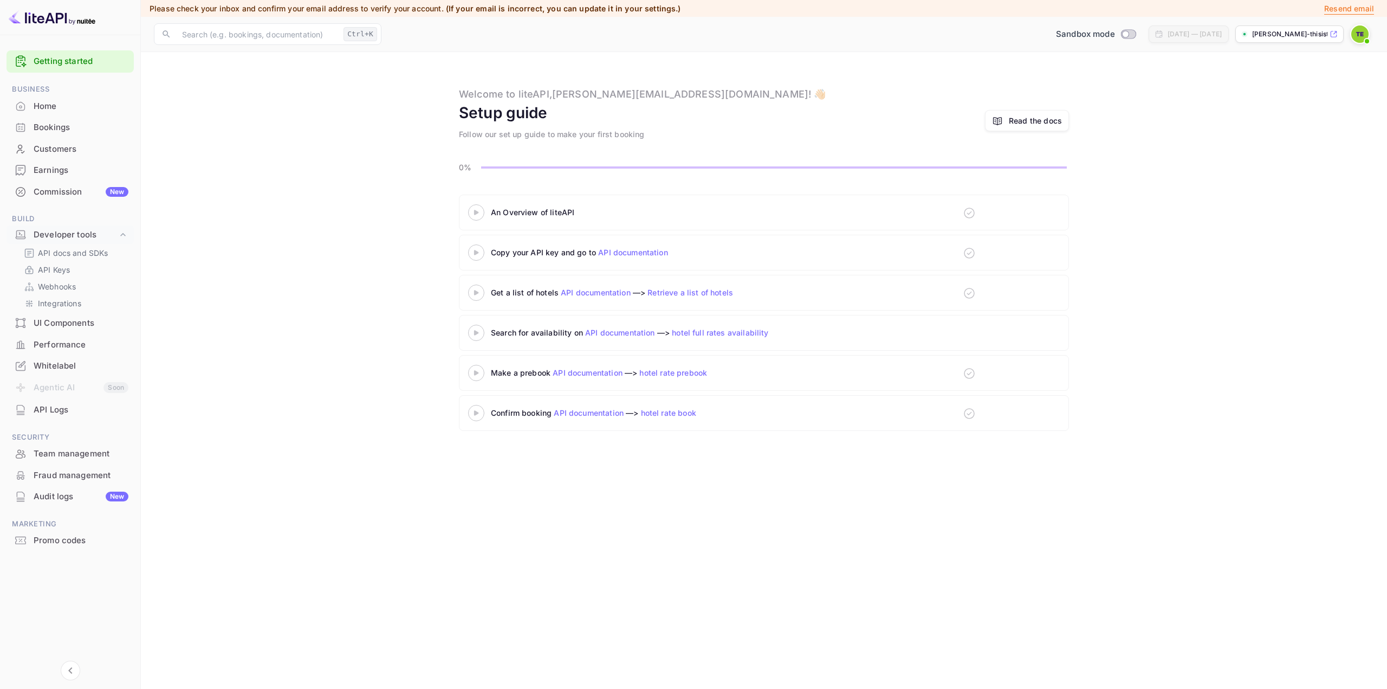
click at [51, 104] on div "Home" at bounding box center [81, 106] width 95 height 12
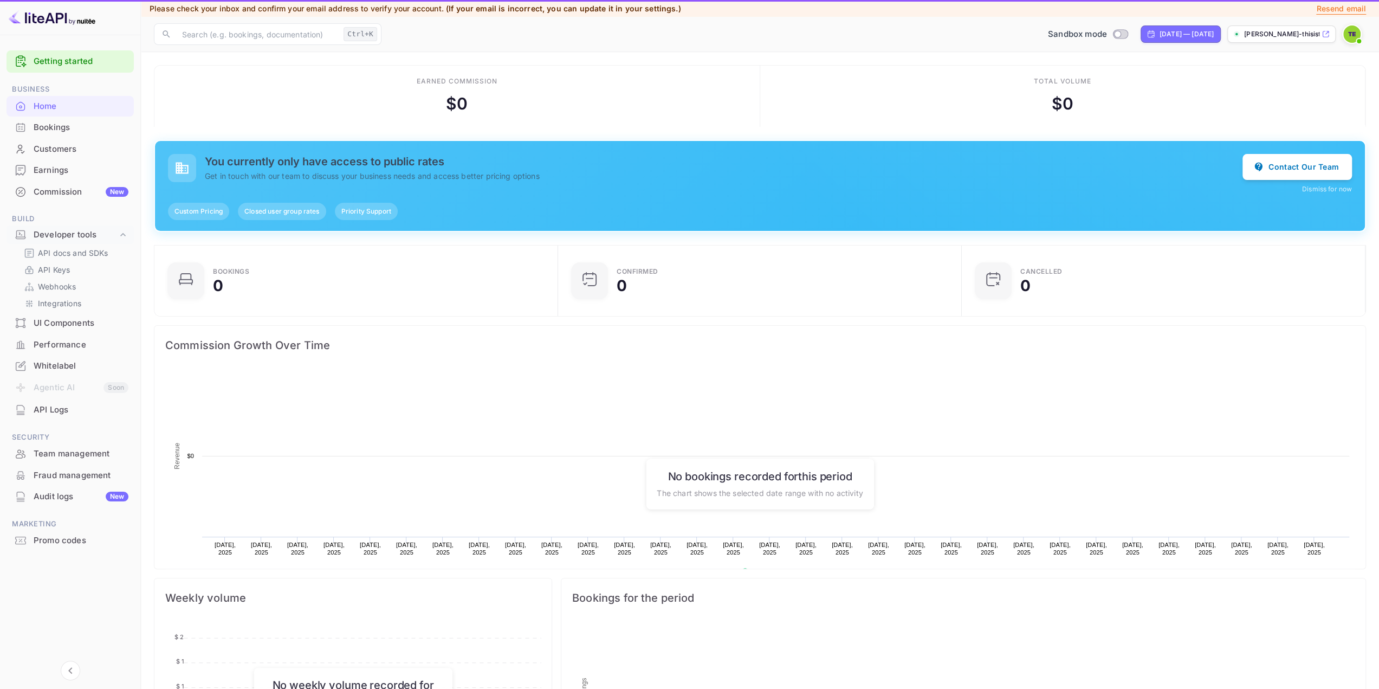
scroll to position [167, 389]
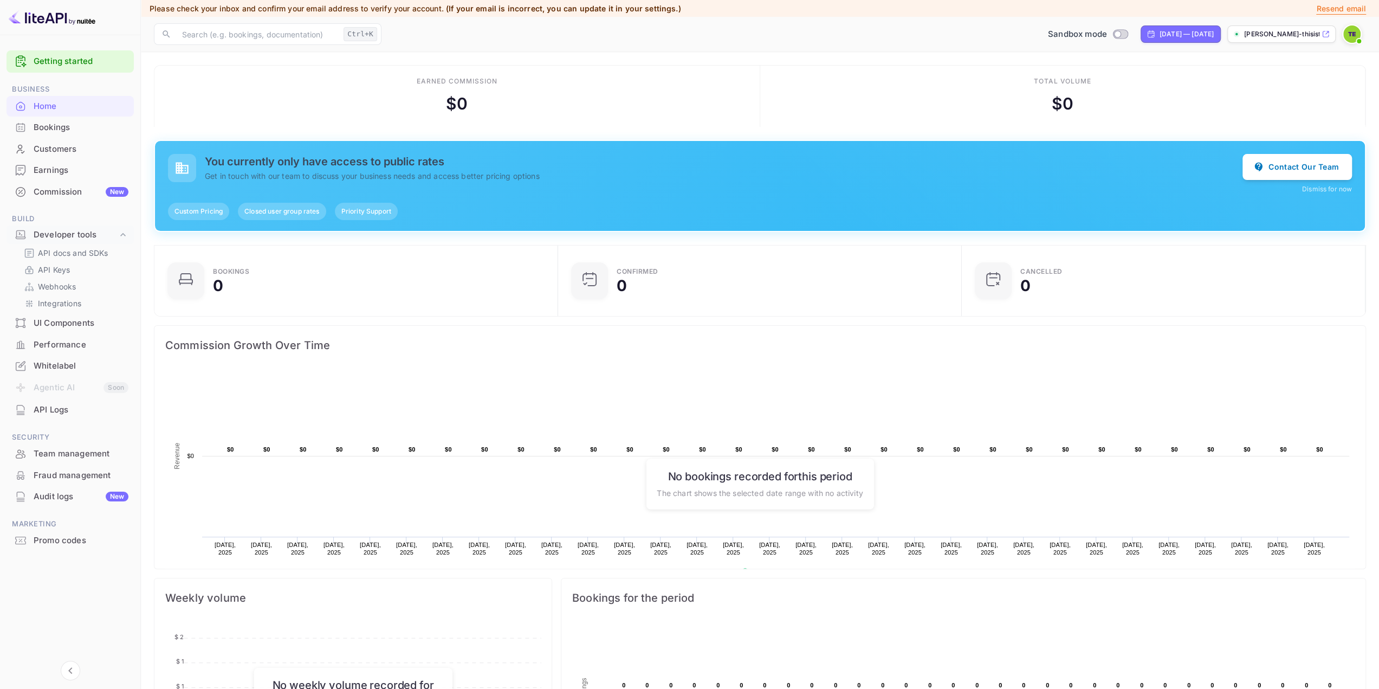
click at [48, 106] on div "Home" at bounding box center [81, 106] width 95 height 12
click at [1267, 34] on p "[PERSON_NAME]-thisistimeads-com-..." at bounding box center [1281, 34] width 75 height 10
click at [59, 16] on img at bounding box center [52, 17] width 87 height 17
click at [47, 101] on div "Home" at bounding box center [81, 106] width 95 height 12
click at [63, 372] on div "Whitelabel" at bounding box center [70, 365] width 127 height 21
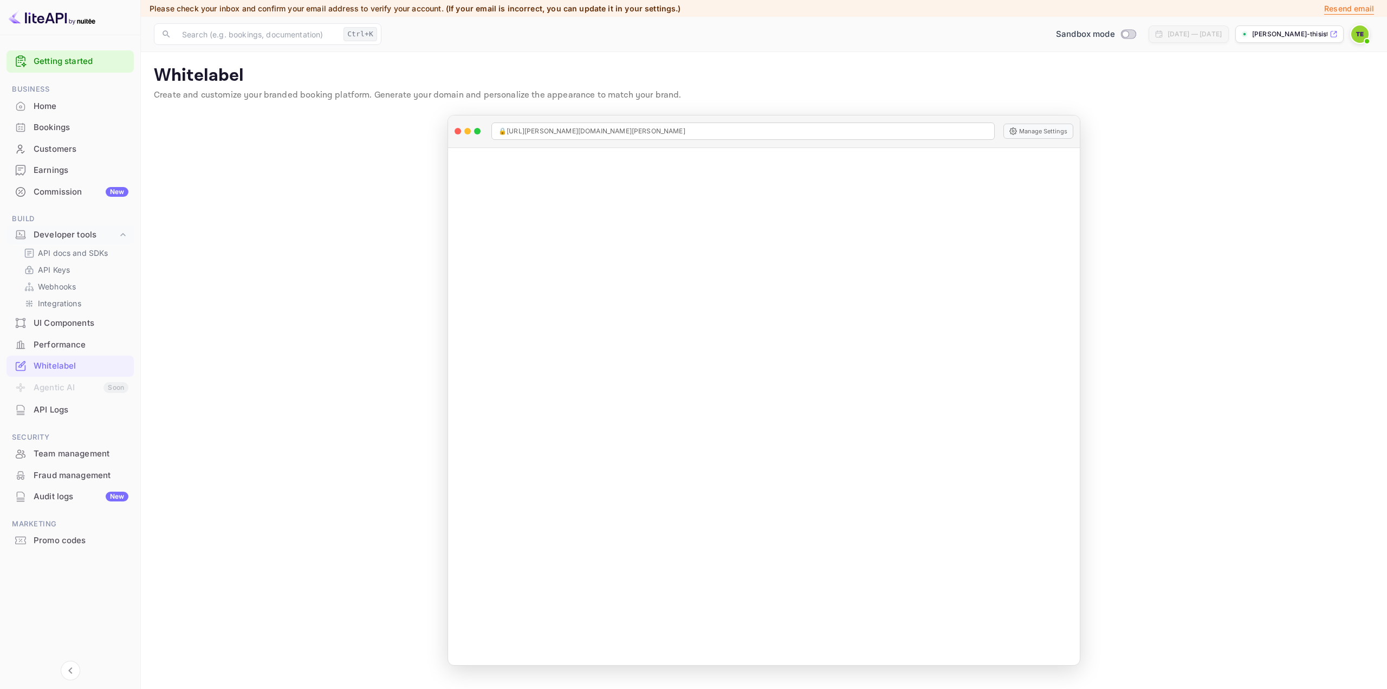
click at [31, 103] on div "Home" at bounding box center [70, 106] width 127 height 21
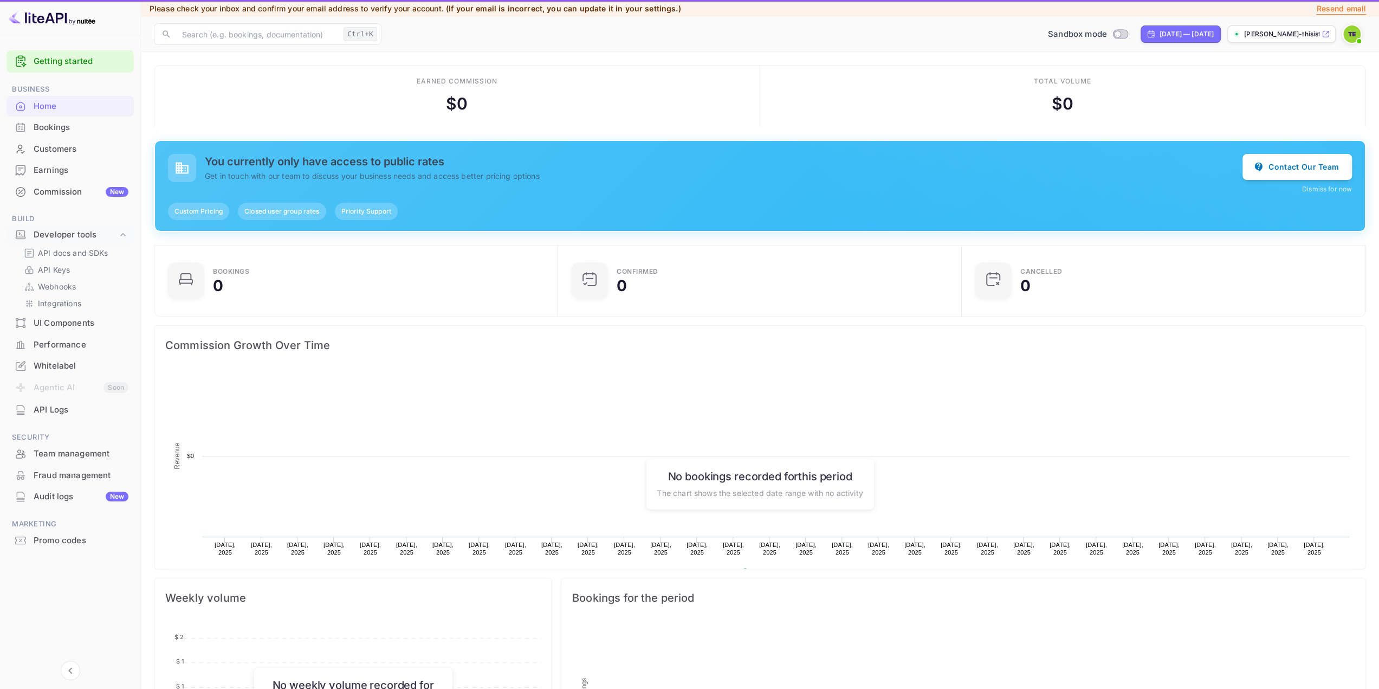
scroll to position [167, 389]
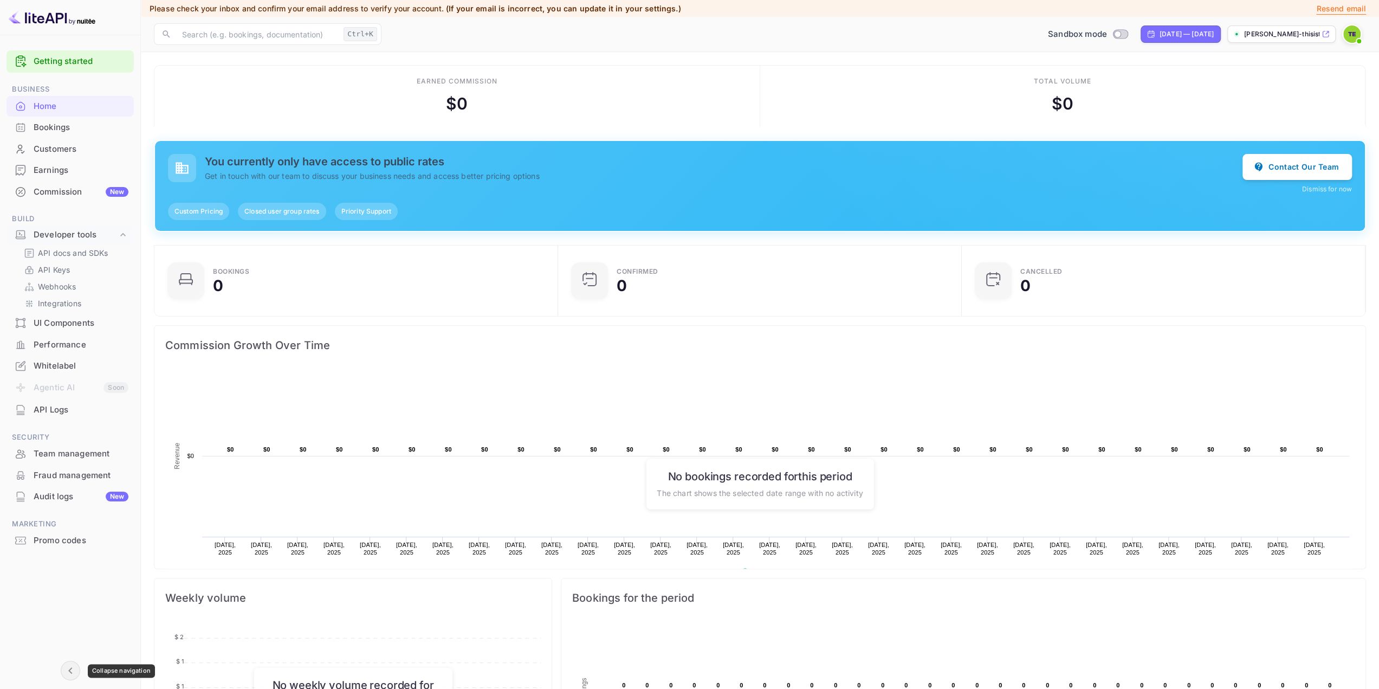
click at [75, 665] on icon "Collapse navigation" at bounding box center [70, 670] width 13 height 13
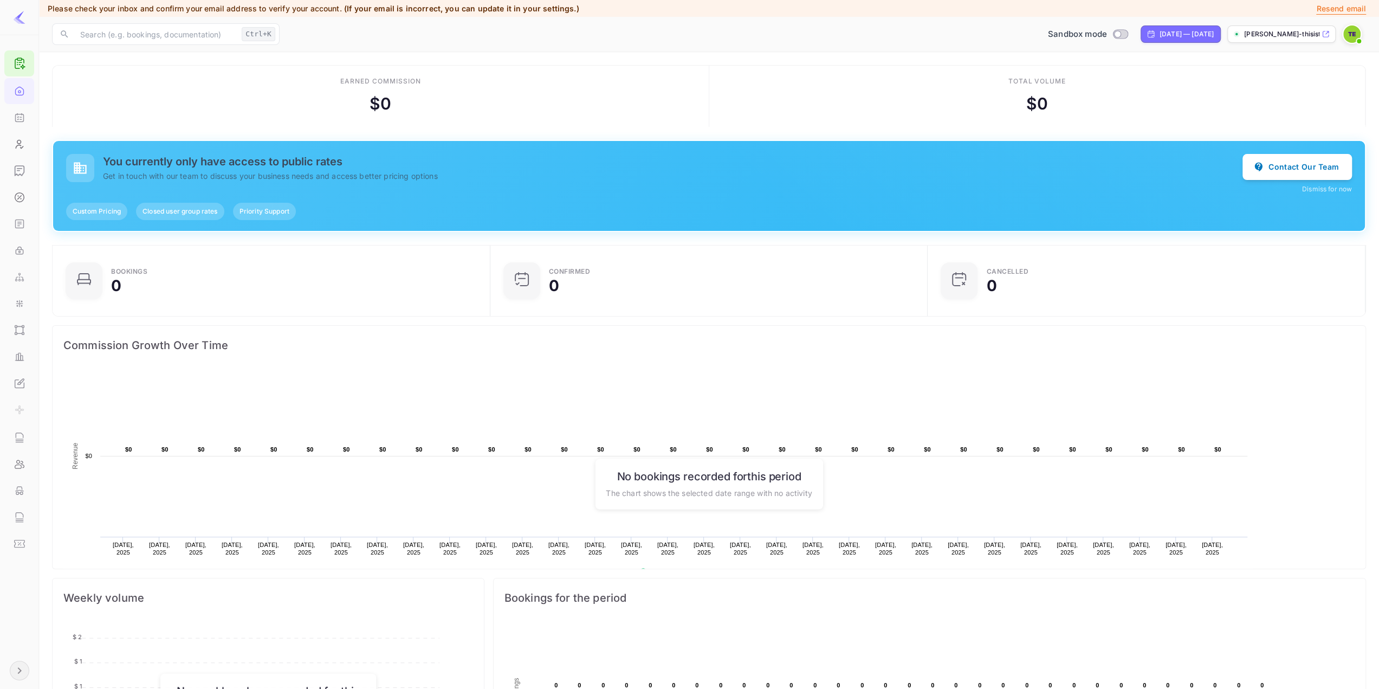
scroll to position [167, 423]
click at [16, 670] on icon "Expand navigation" at bounding box center [19, 670] width 13 height 13
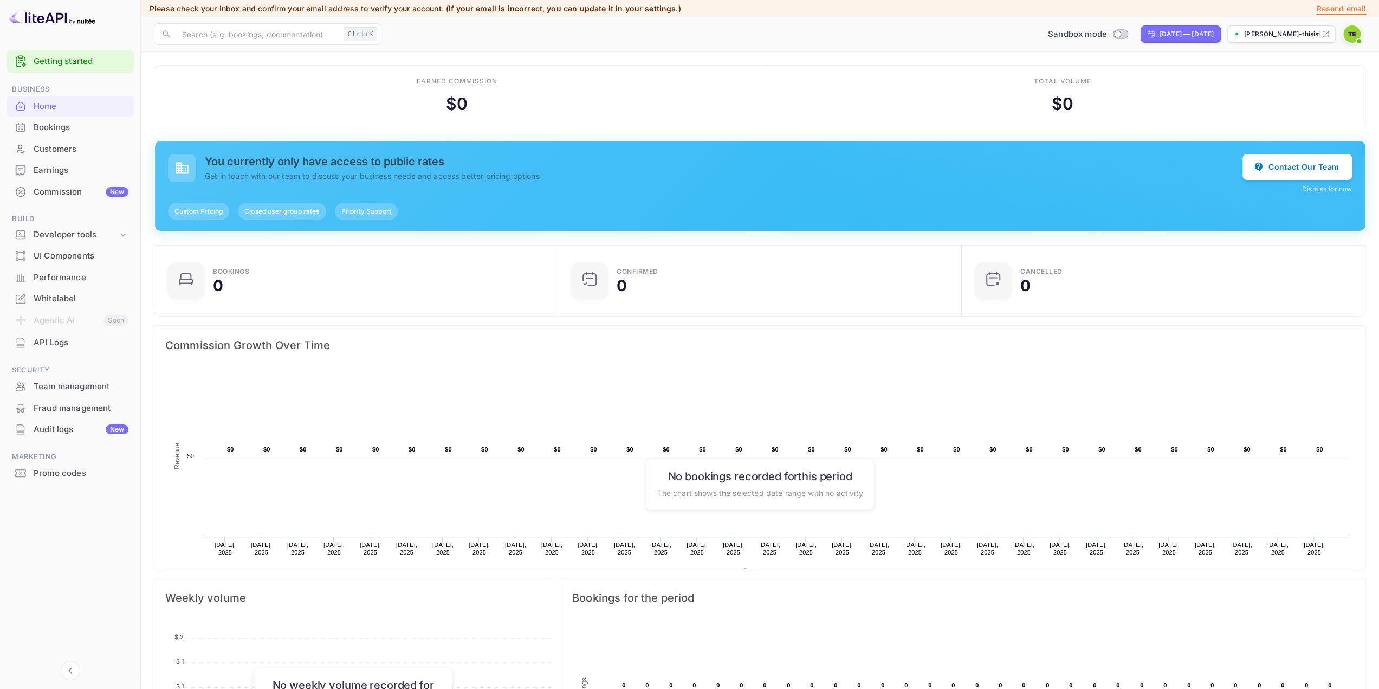
scroll to position [9, 9]
click at [43, 17] on img at bounding box center [52, 17] width 87 height 17
click at [51, 20] on img at bounding box center [52, 17] width 87 height 17
click at [73, 298] on div "Whitelabel" at bounding box center [81, 299] width 95 height 12
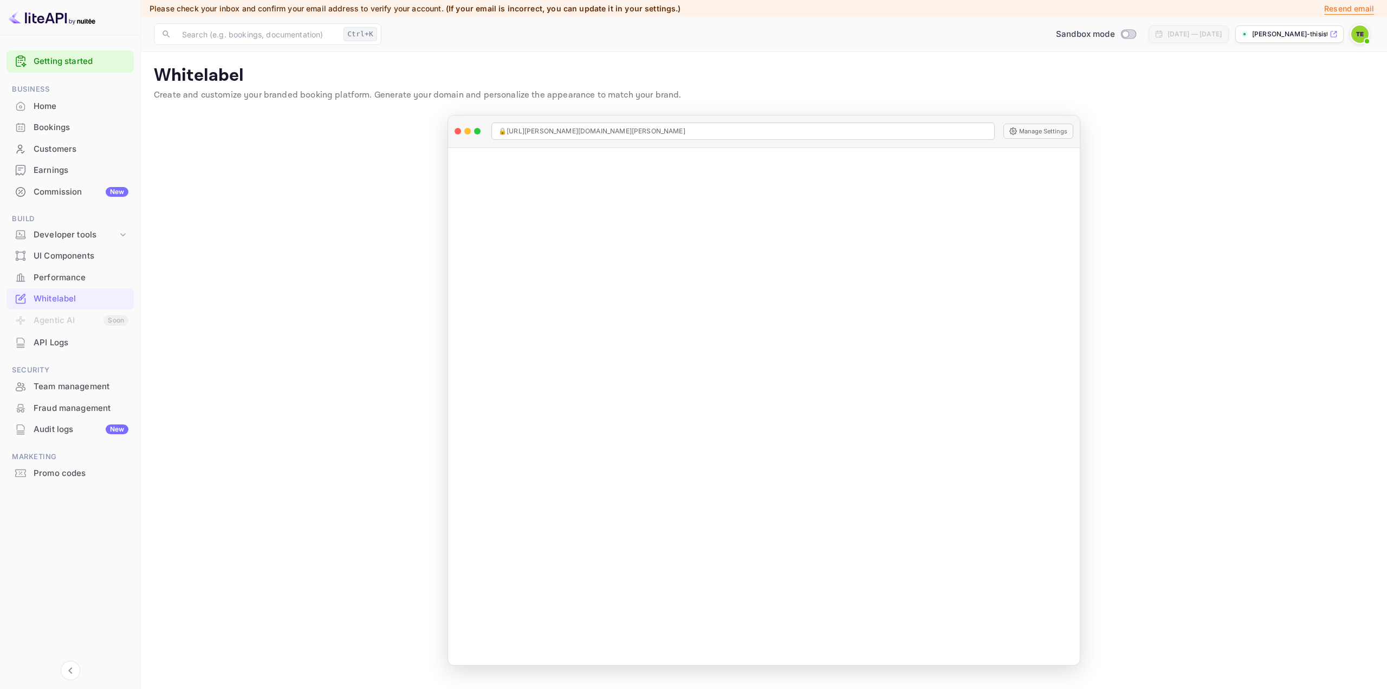
click at [44, 98] on div "Home" at bounding box center [70, 106] width 127 height 21
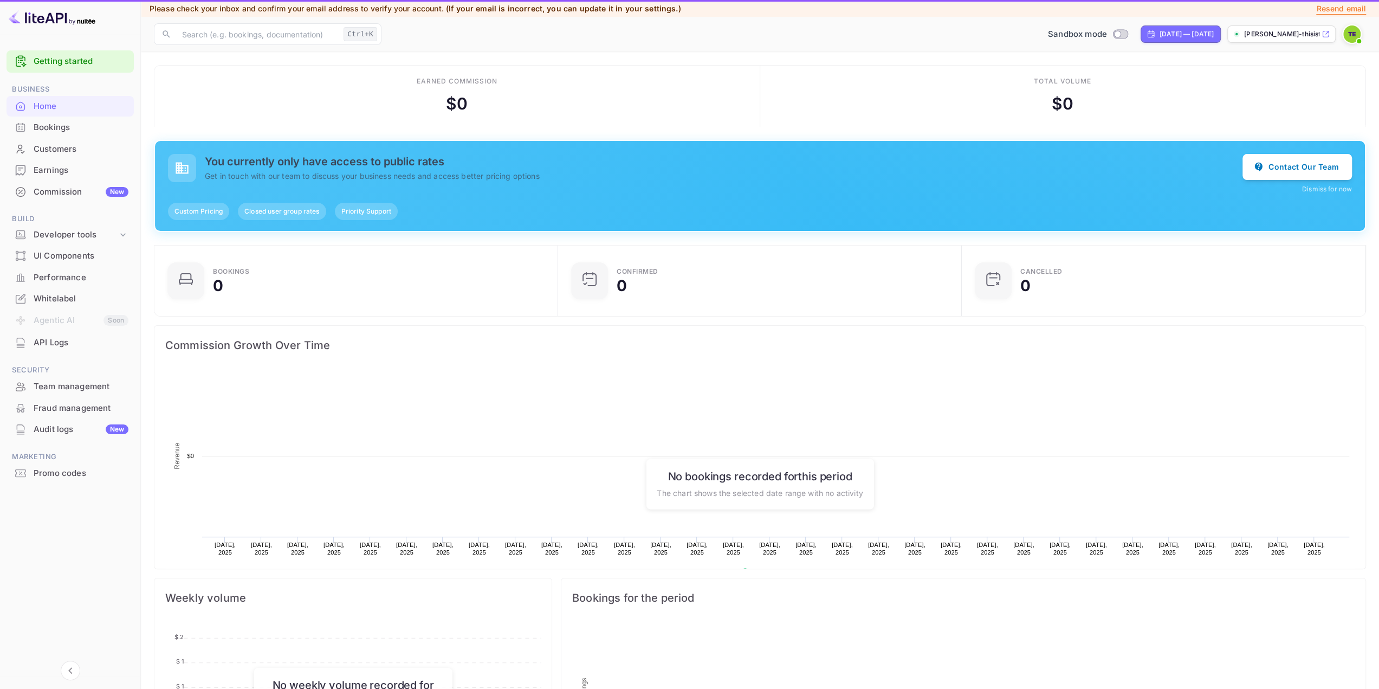
scroll to position [167, 389]
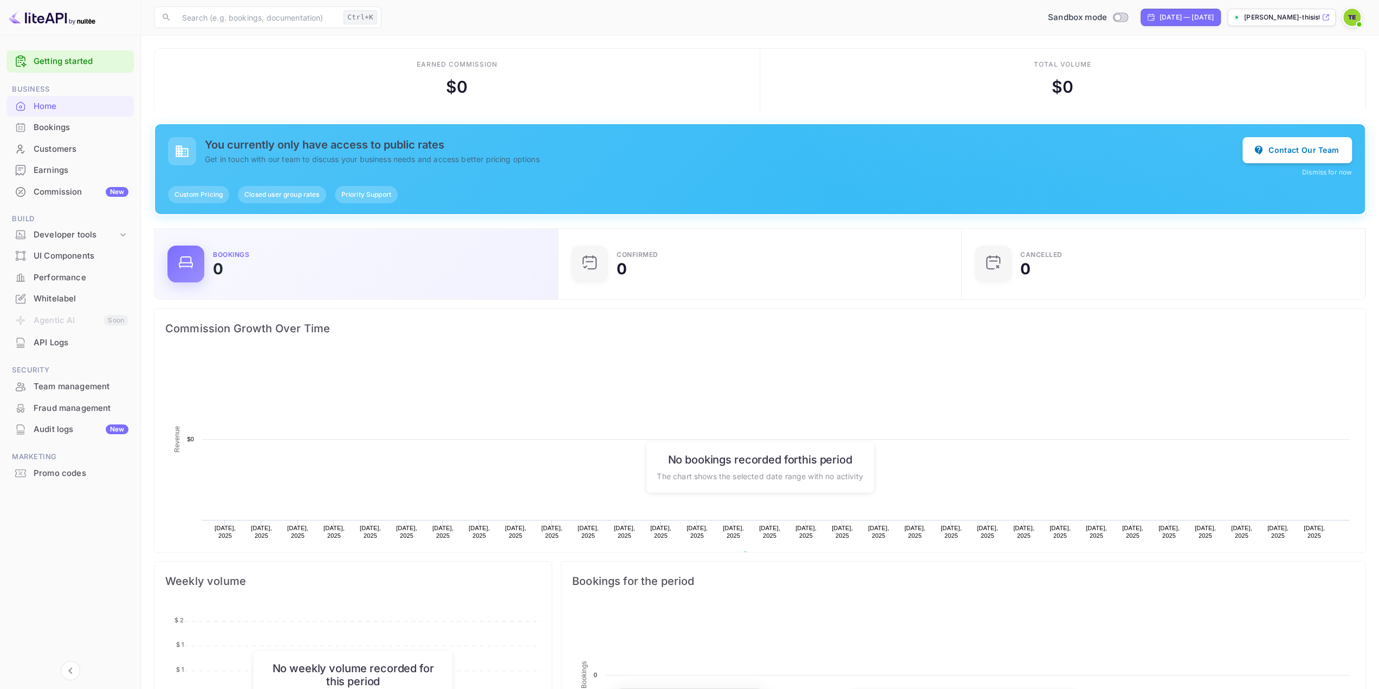
scroll to position [167, 389]
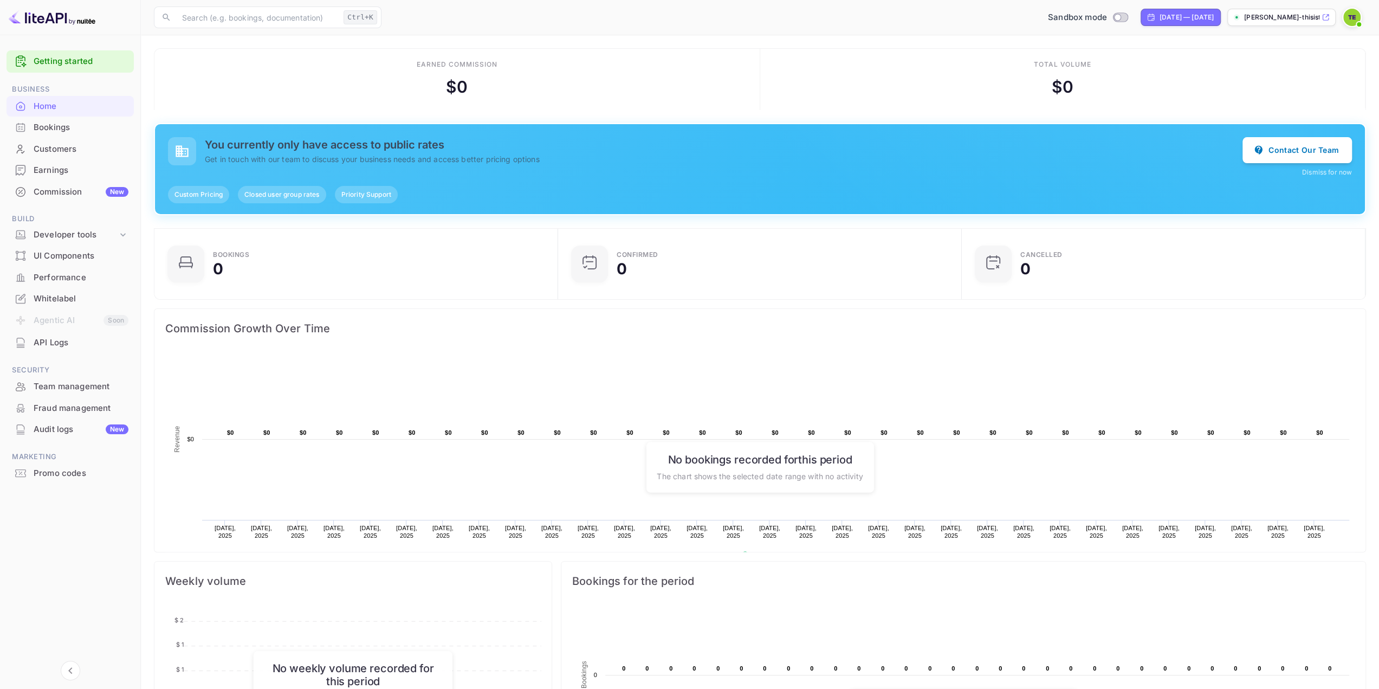
click at [63, 129] on div "Bookings" at bounding box center [81, 127] width 95 height 12
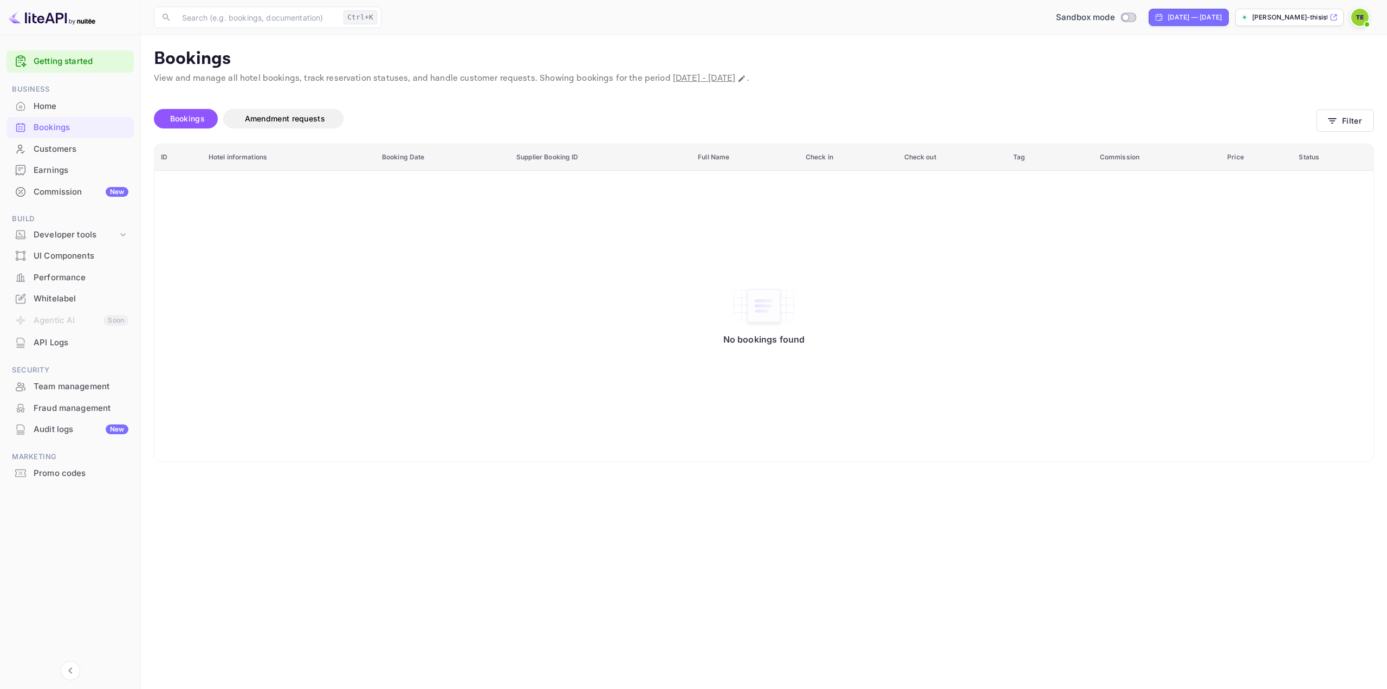
click at [38, 297] on div "Whitelabel" at bounding box center [81, 299] width 95 height 12
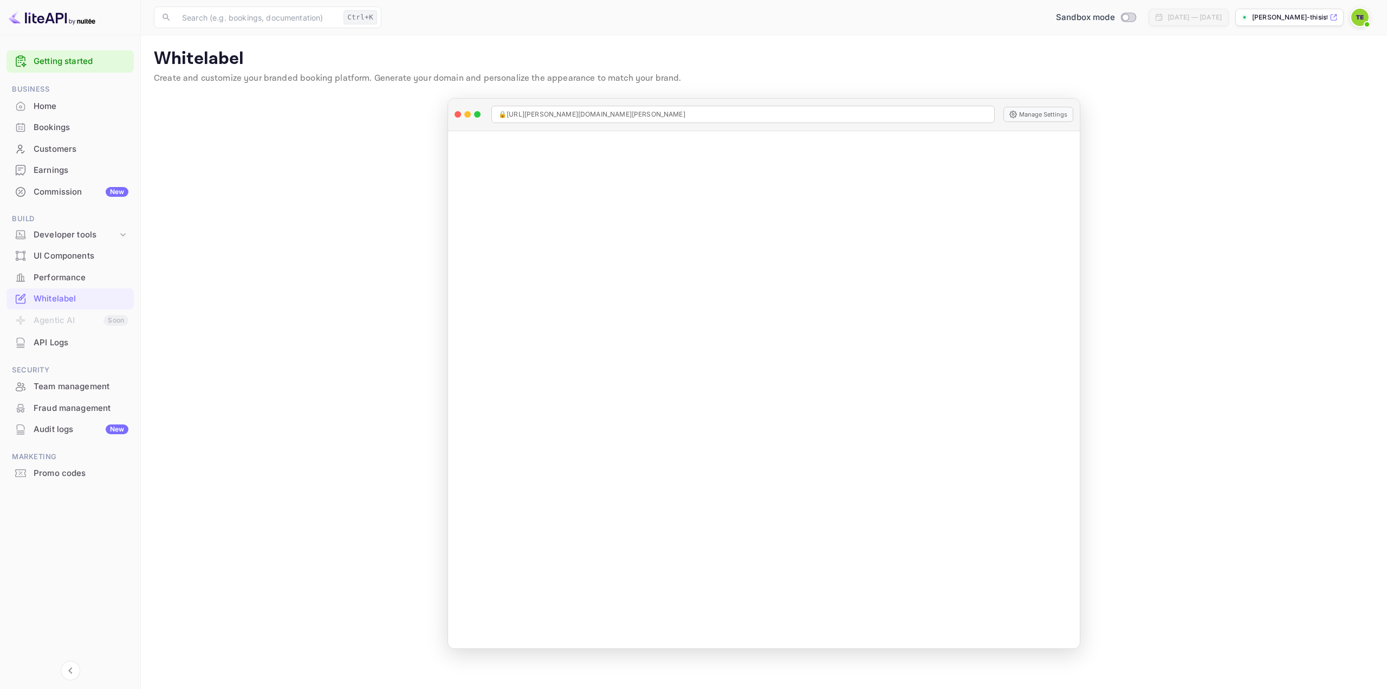
click at [31, 100] on div "Home" at bounding box center [70, 106] width 127 height 21
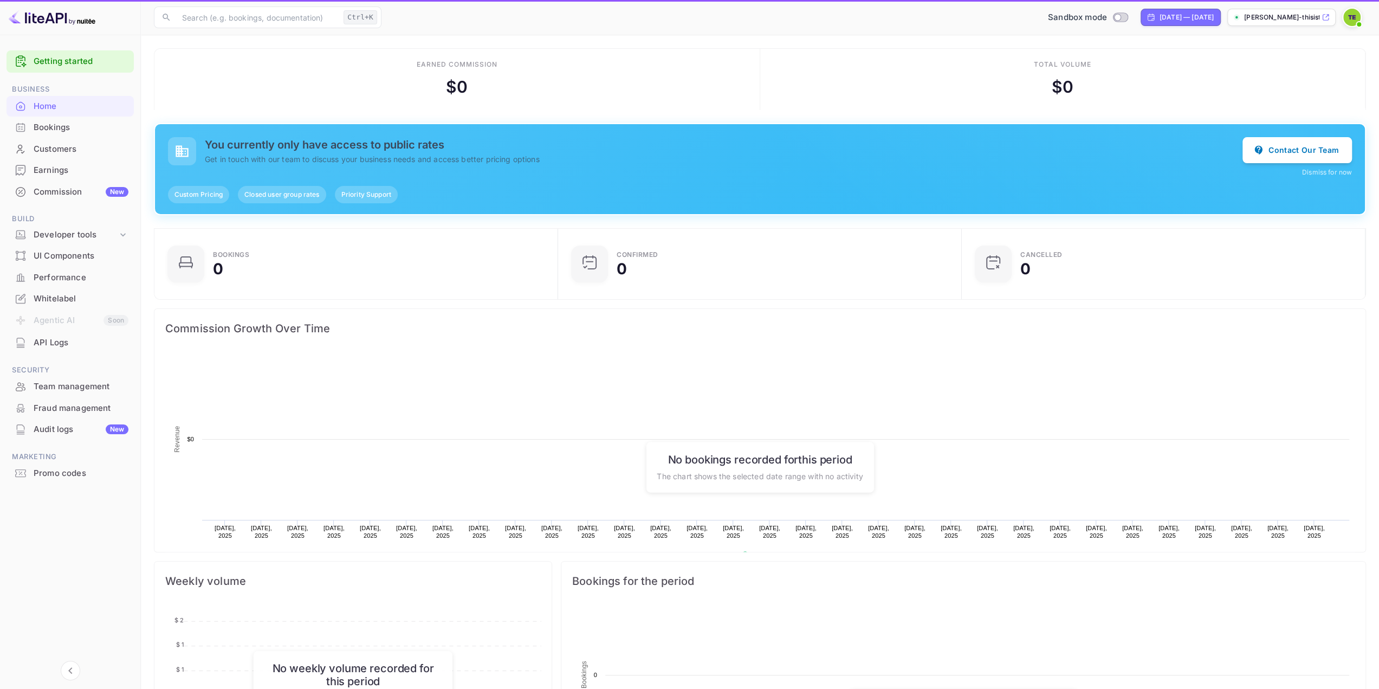
scroll to position [167, 389]
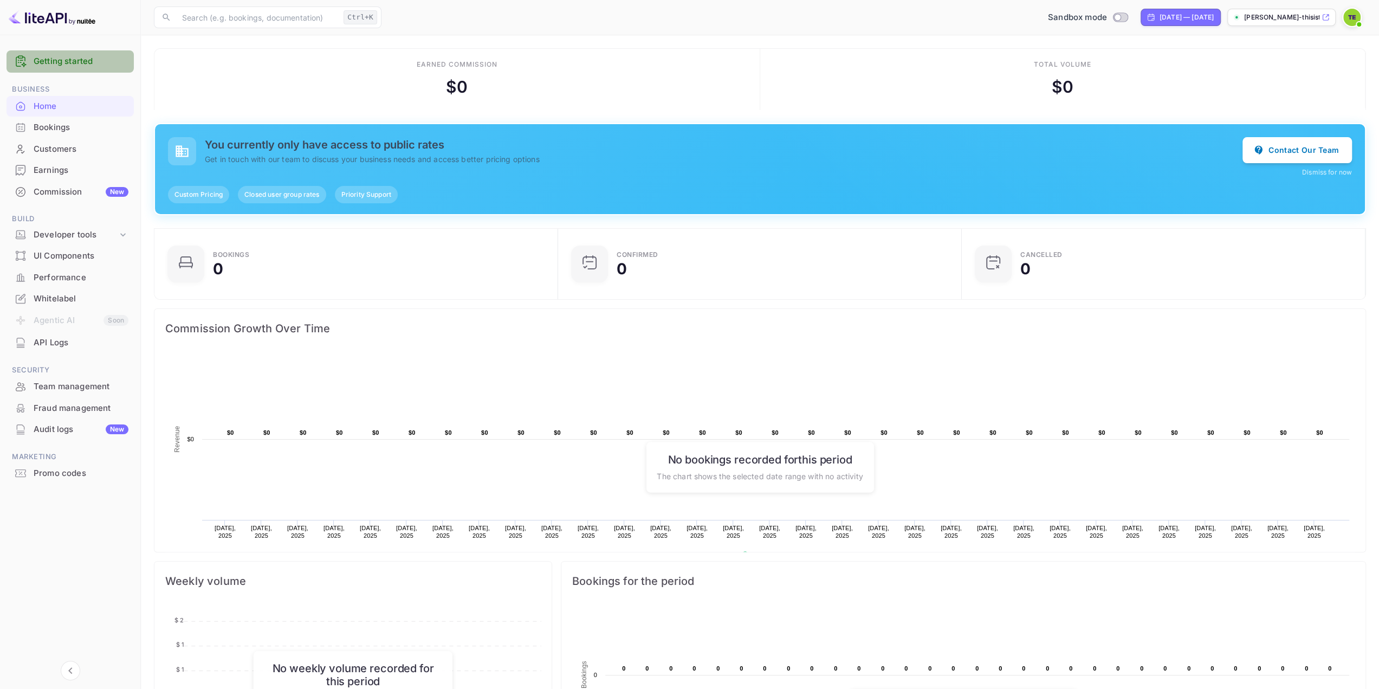
click at [54, 58] on link "Getting started" at bounding box center [81, 61] width 95 height 12
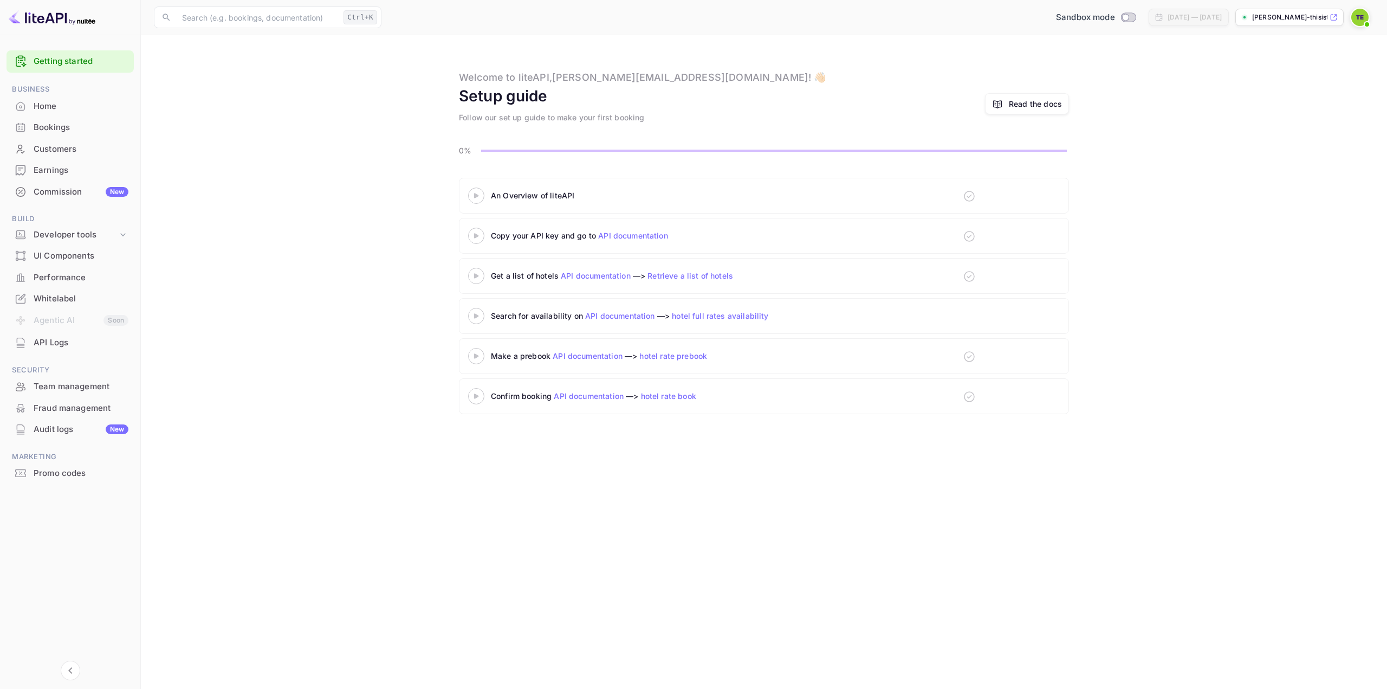
click at [1359, 20] on img at bounding box center [1359, 17] width 17 height 17
click at [1227, 182] on div at bounding box center [693, 344] width 1387 height 689
click at [245, 186] on div "An Overview of liteAPI Copy your API key and go to API documentation Get a list…" at bounding box center [764, 298] width 1220 height 241
click at [35, 20] on img at bounding box center [52, 17] width 87 height 17
click at [47, 102] on div "Home" at bounding box center [81, 106] width 95 height 12
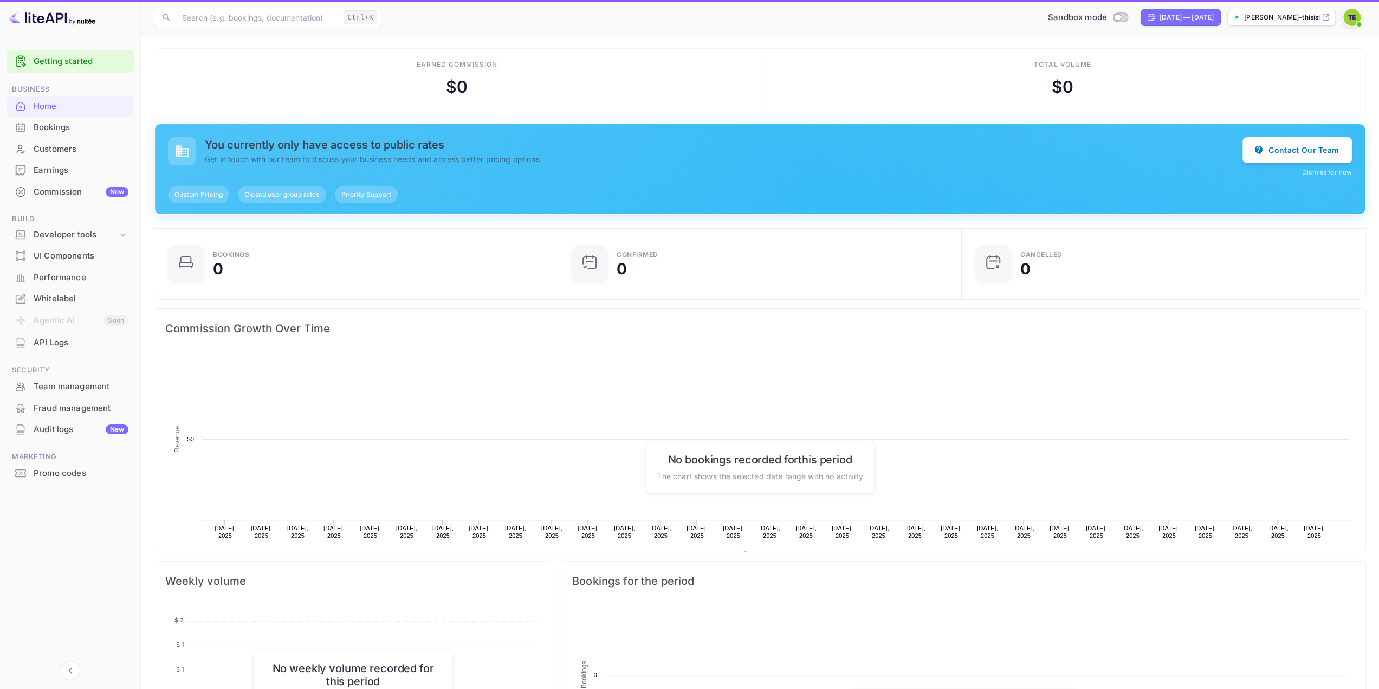
scroll to position [167, 389]
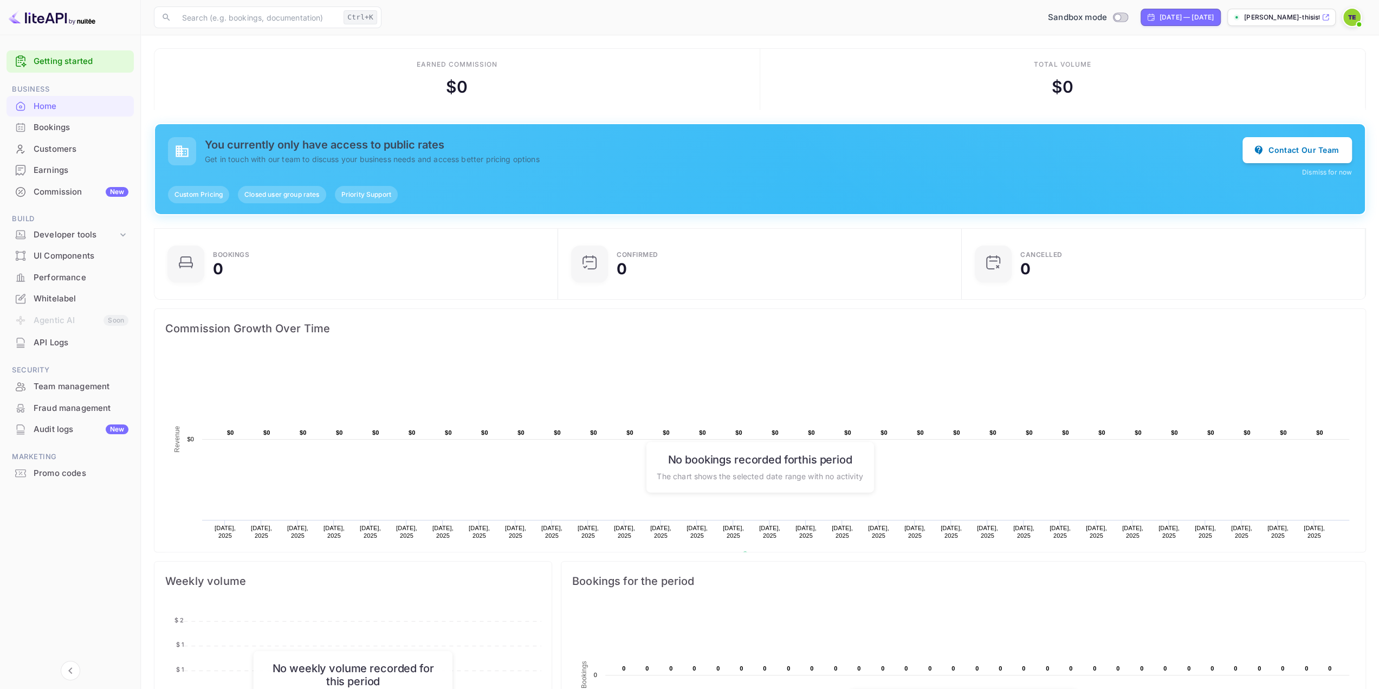
click at [95, 564] on div "Getting started Business Home Bookings Customers Earnings Commission New Build …" at bounding box center [70, 360] width 140 height 628
click at [1359, 18] on img at bounding box center [1351, 17] width 17 height 17
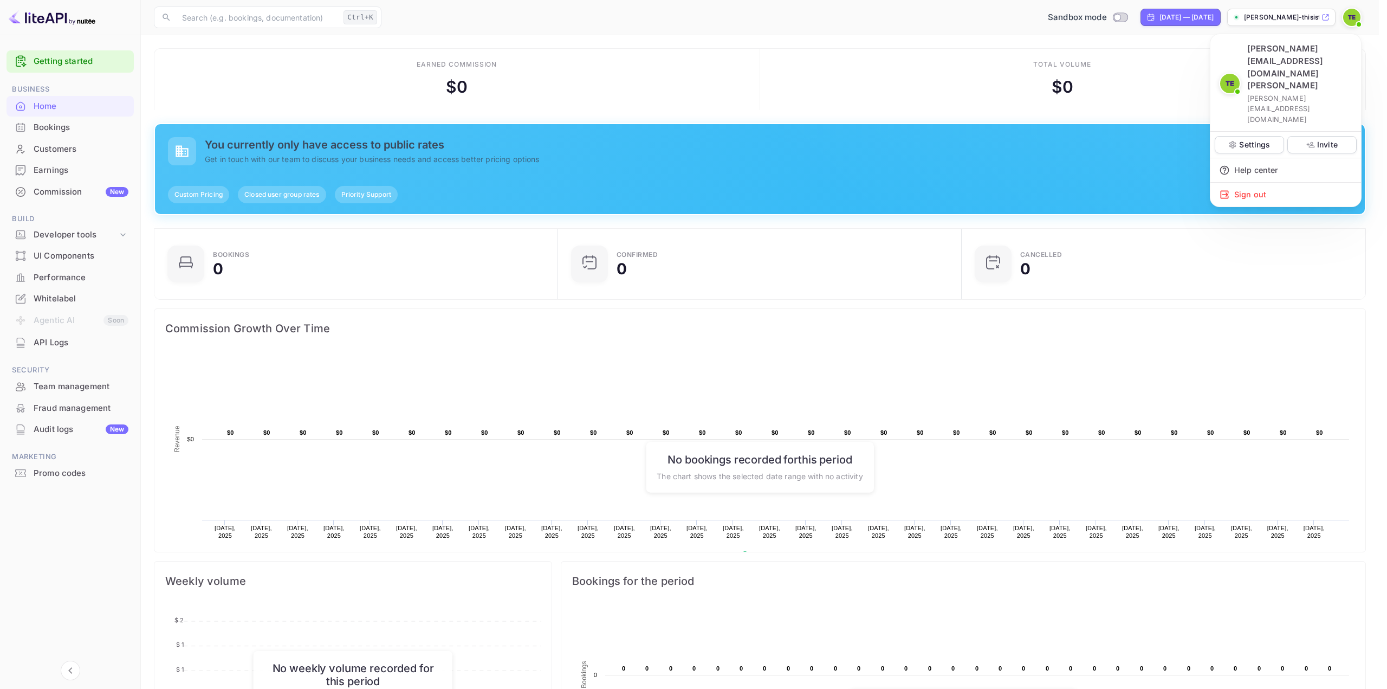
click at [222, 93] on div at bounding box center [693, 344] width 1387 height 689
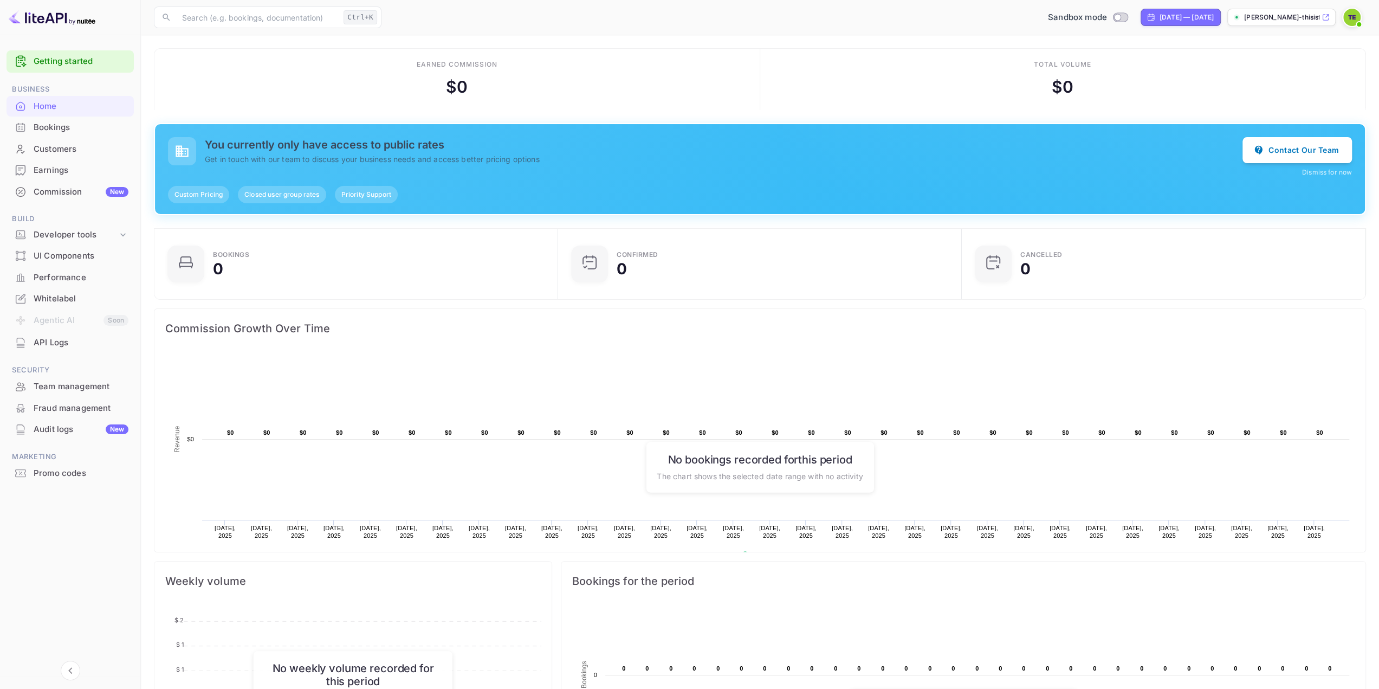
scroll to position [9, 9]
click at [65, 18] on img at bounding box center [52, 17] width 87 height 17
click at [54, 153] on div "Customers" at bounding box center [81, 149] width 95 height 12
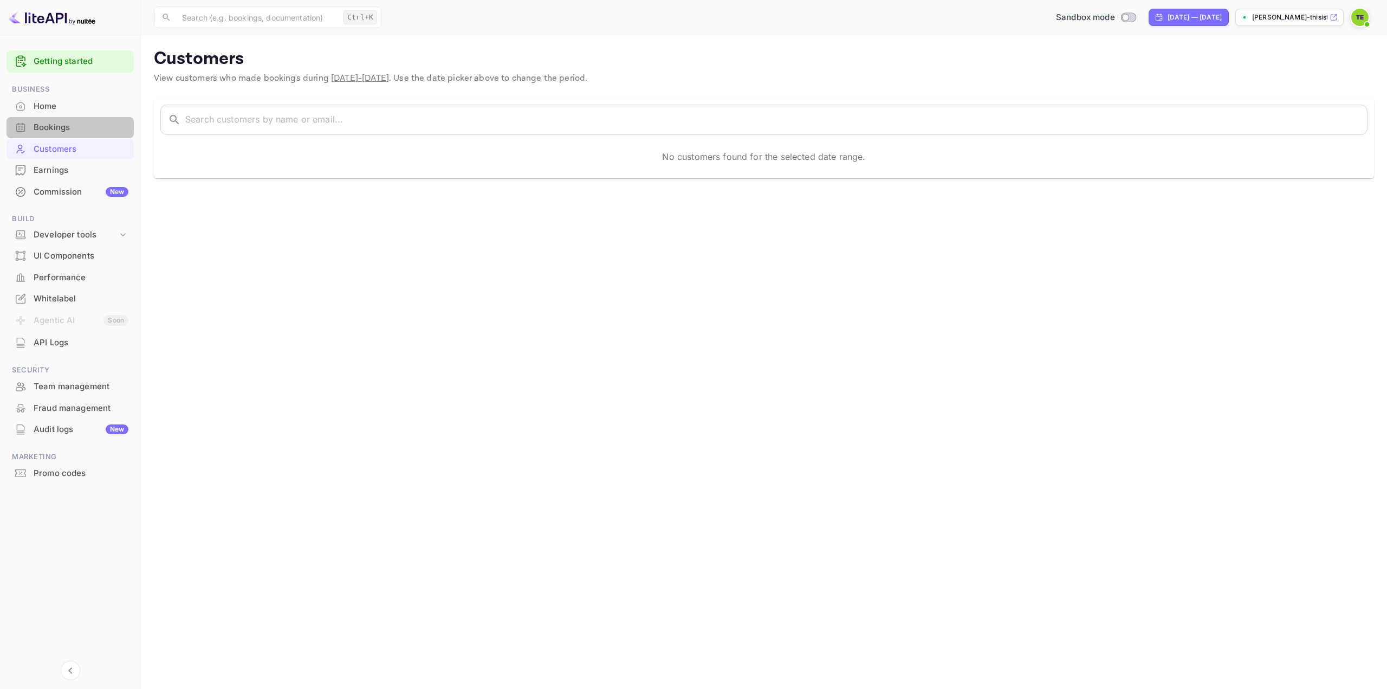
click at [60, 119] on div "Bookings" at bounding box center [70, 127] width 127 height 21
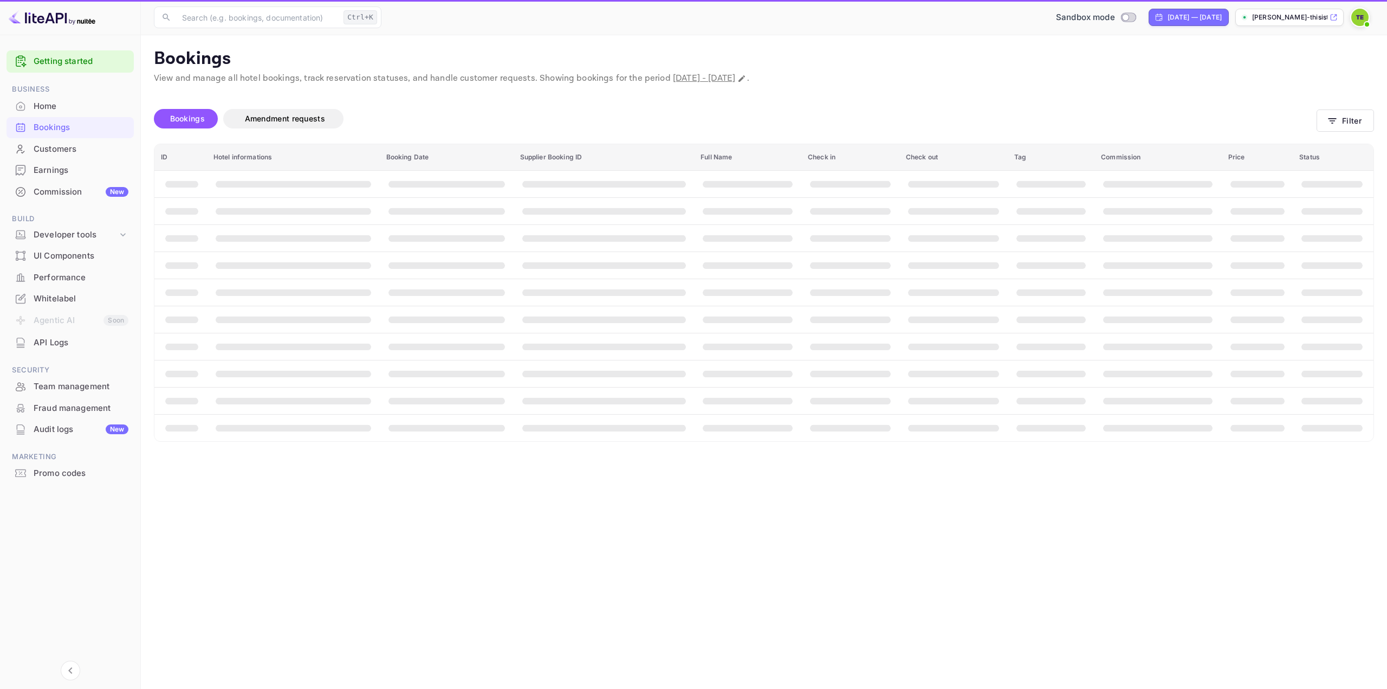
click at [57, 109] on div "Home" at bounding box center [81, 106] width 95 height 12
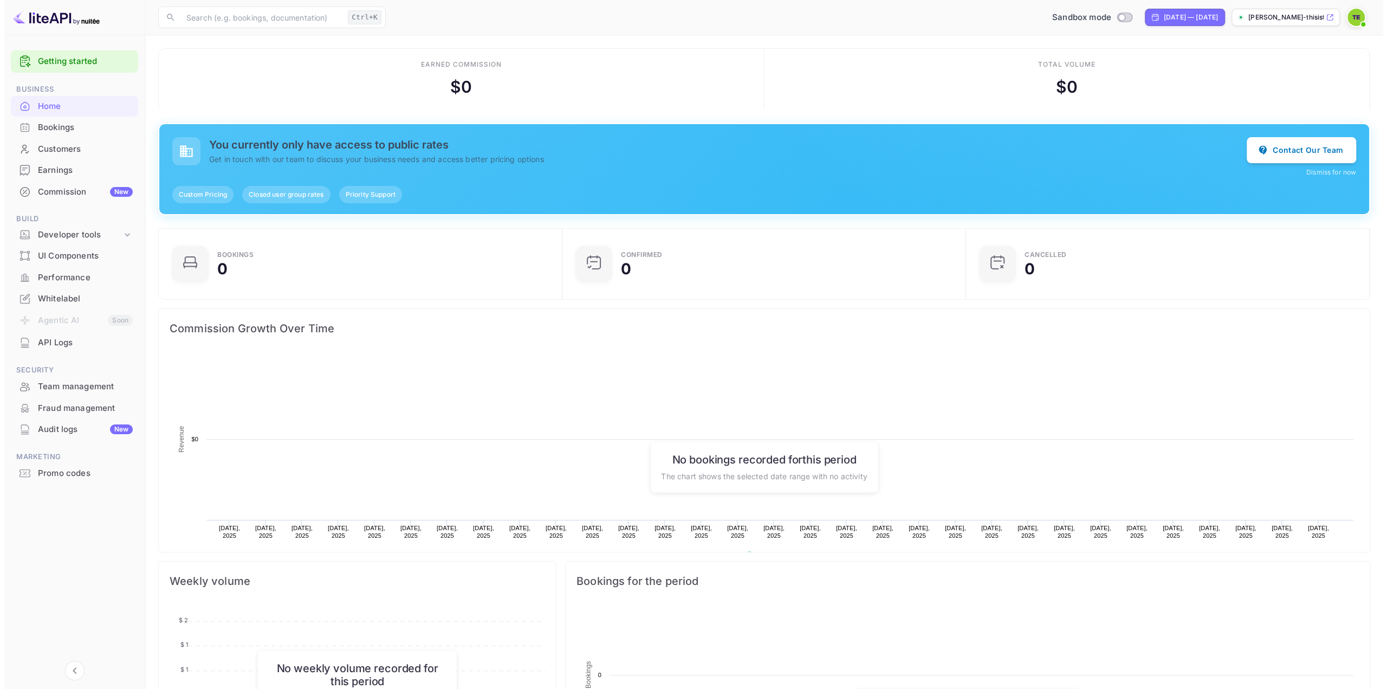
scroll to position [167, 389]
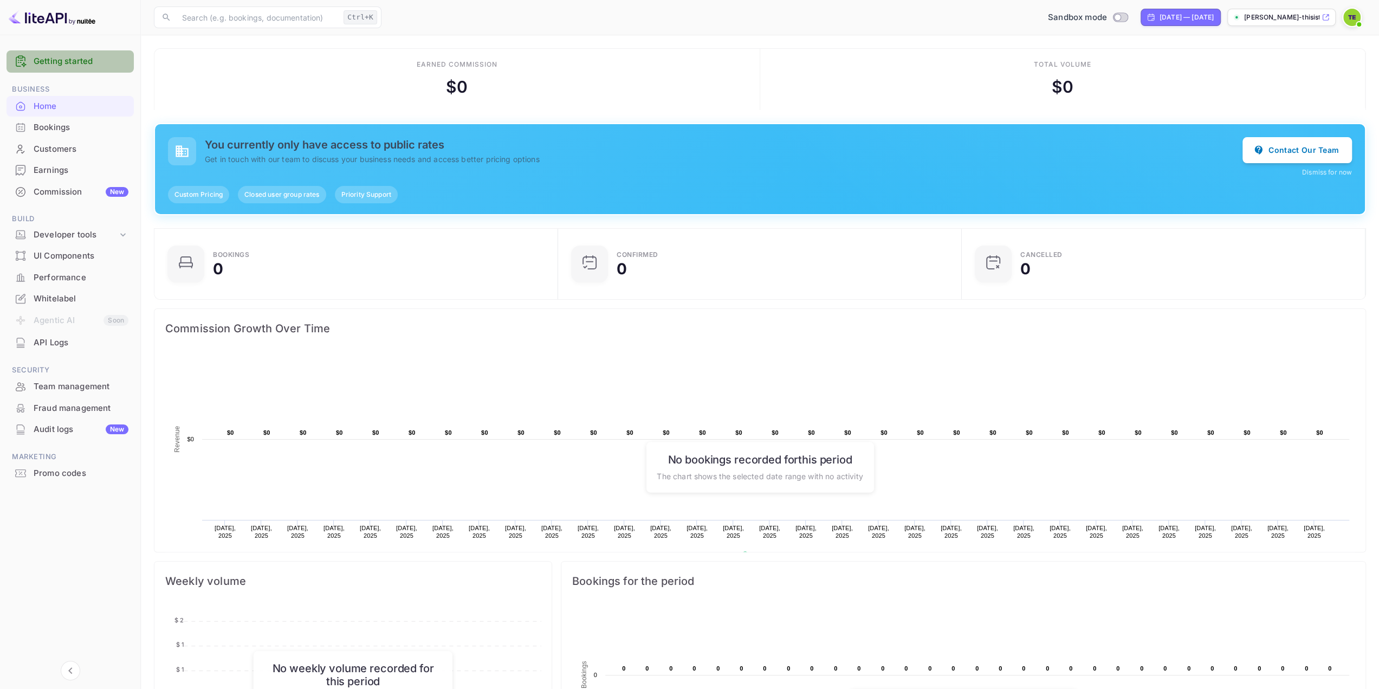
click at [40, 62] on link "Getting started" at bounding box center [81, 61] width 95 height 12
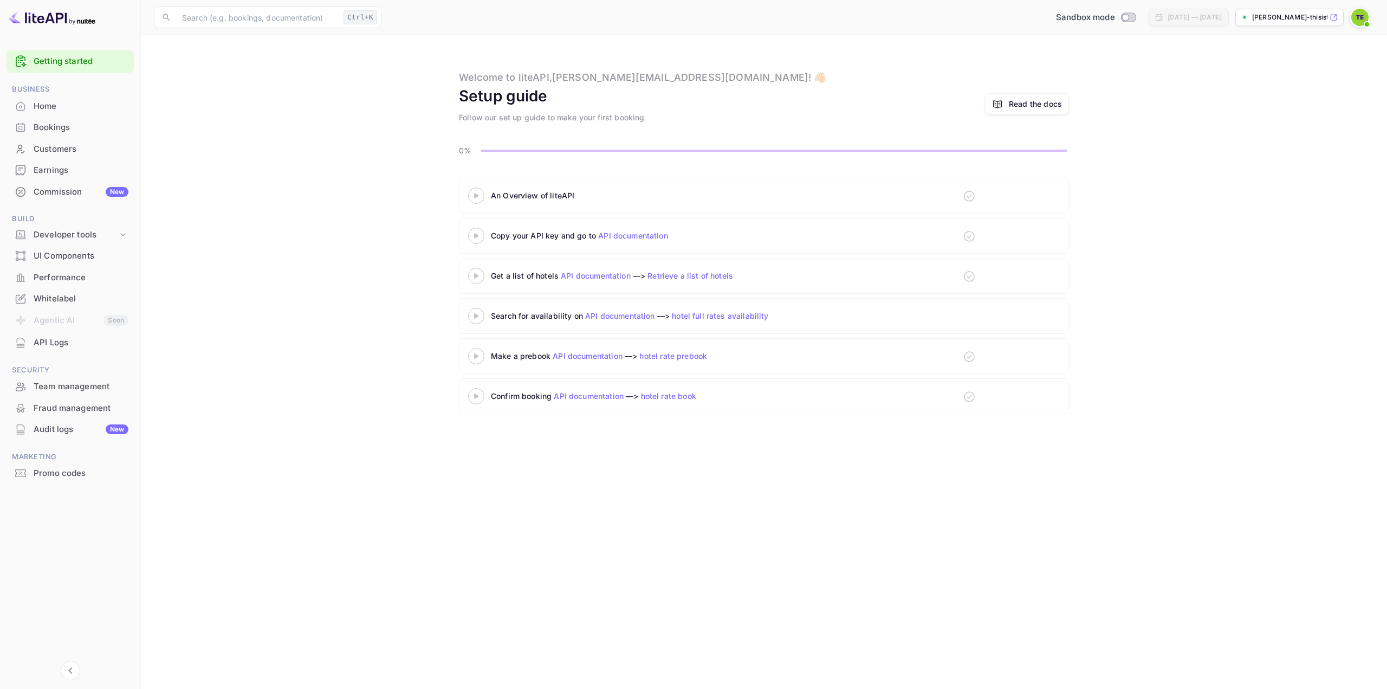
click at [488, 194] on icon at bounding box center [476, 195] width 38 height 5
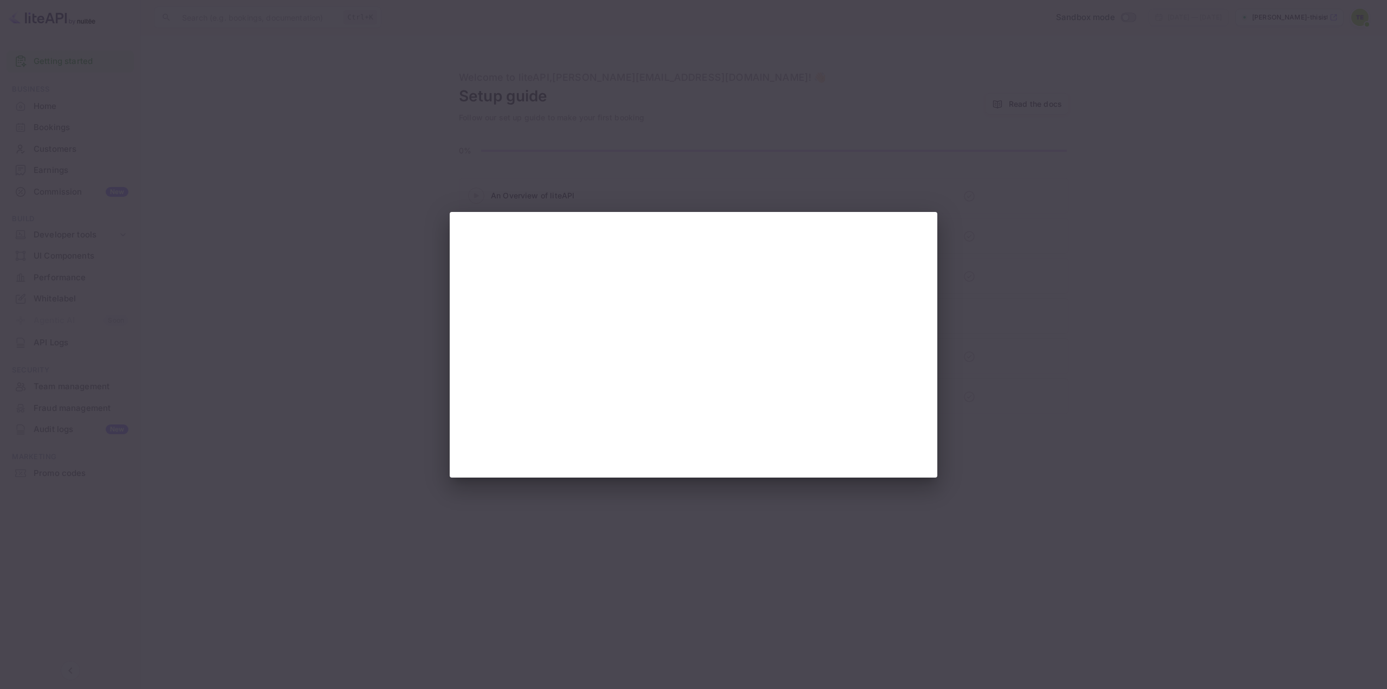
click at [532, 158] on div at bounding box center [693, 344] width 1387 height 689
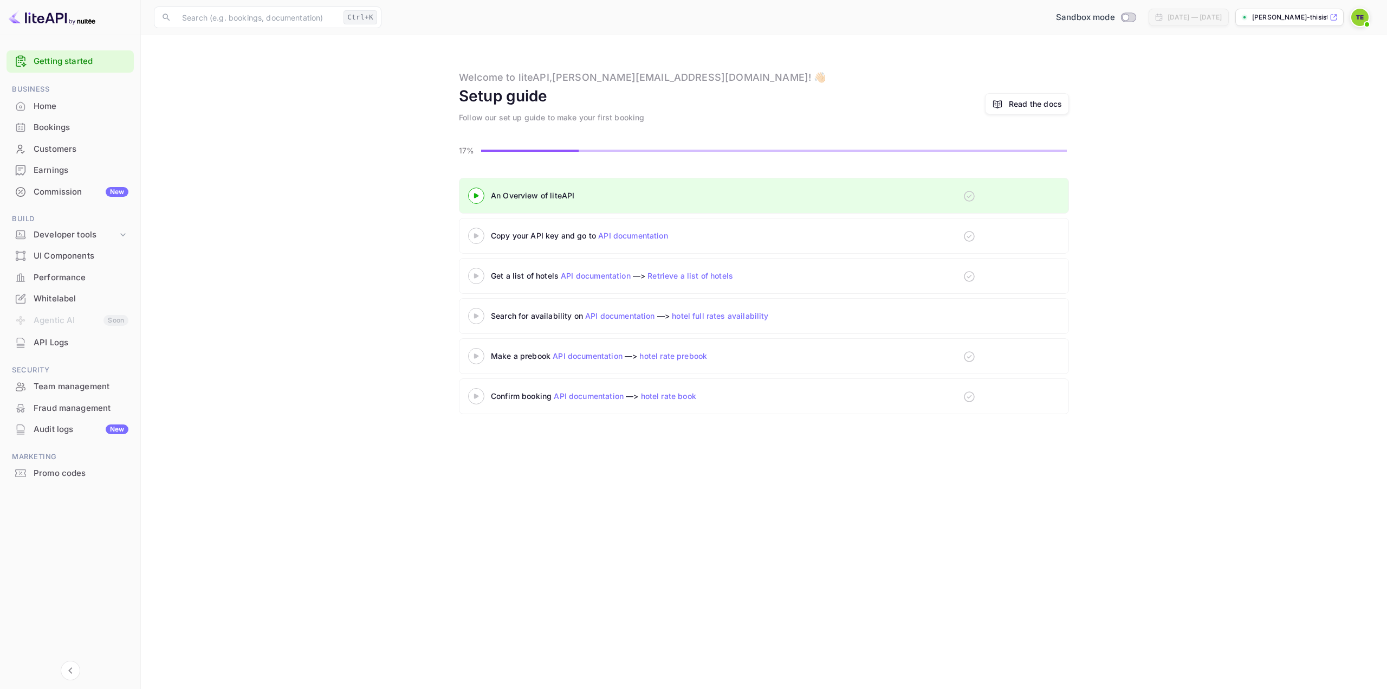
click at [51, 21] on img at bounding box center [52, 17] width 87 height 17
click at [1245, 22] on div "[PERSON_NAME]-thisistimeads-com-..." at bounding box center [1289, 17] width 108 height 17
click at [1356, 12] on img at bounding box center [1359, 17] width 17 height 17
click at [1258, 139] on p "Settings" at bounding box center [1262, 144] width 31 height 11
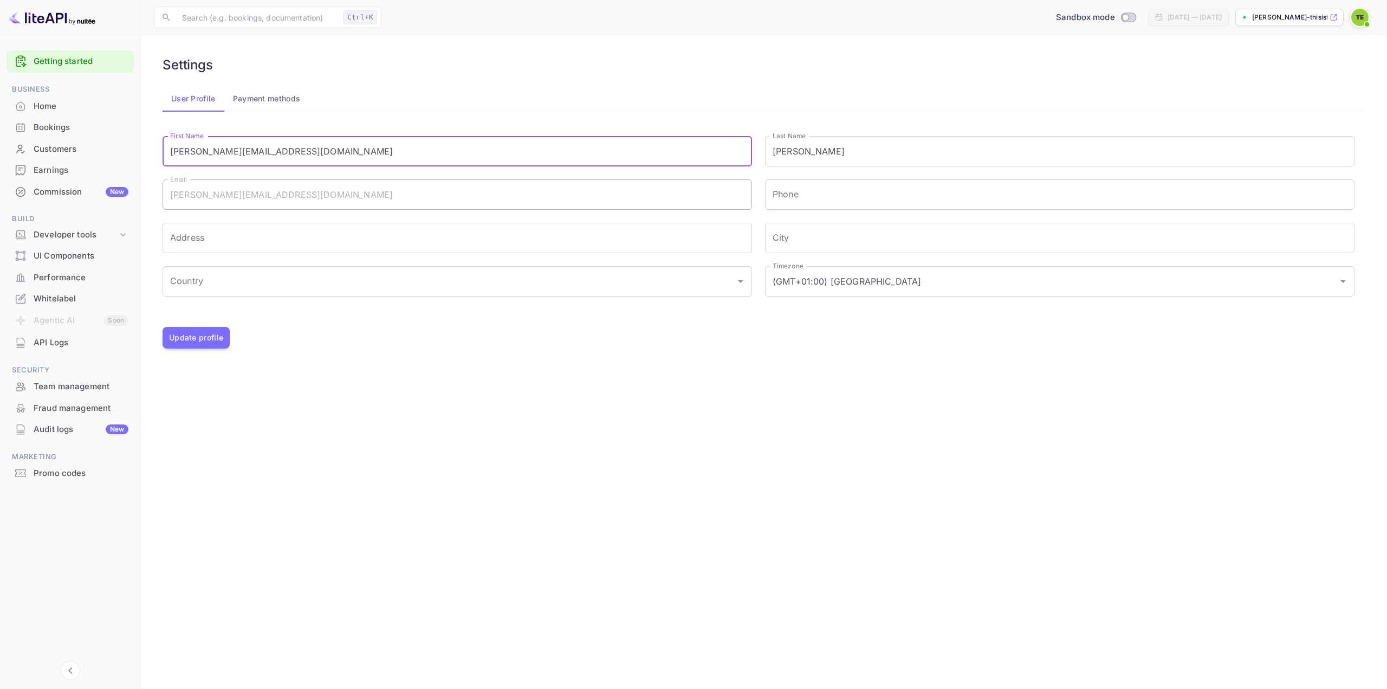
drag, startPoint x: 303, startPoint y: 152, endPoint x: 119, endPoint y: 136, distance: 185.0
click at [119, 136] on div "Getting started Business Home Bookings Customers Earnings Commission New Build …" at bounding box center [693, 344] width 1387 height 689
type input "[PERSON_NAME]"
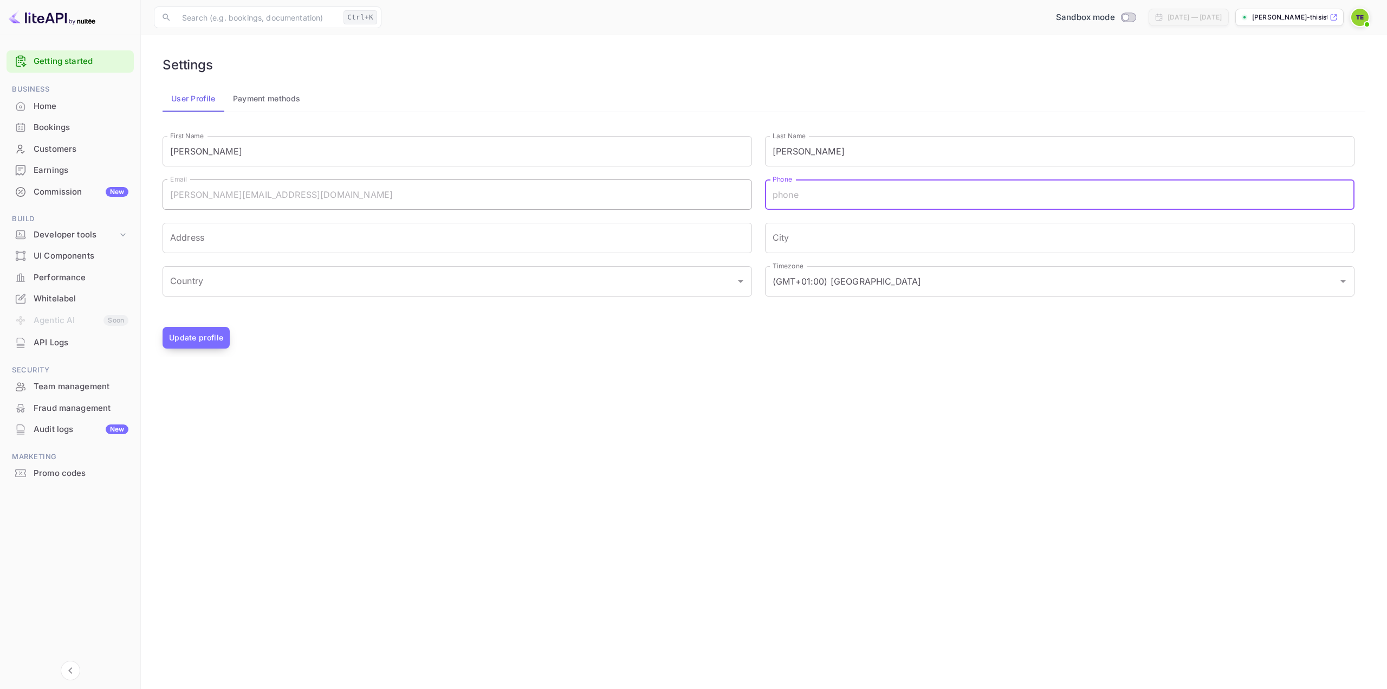
click at [202, 331] on button "Update profile" at bounding box center [196, 338] width 67 height 22
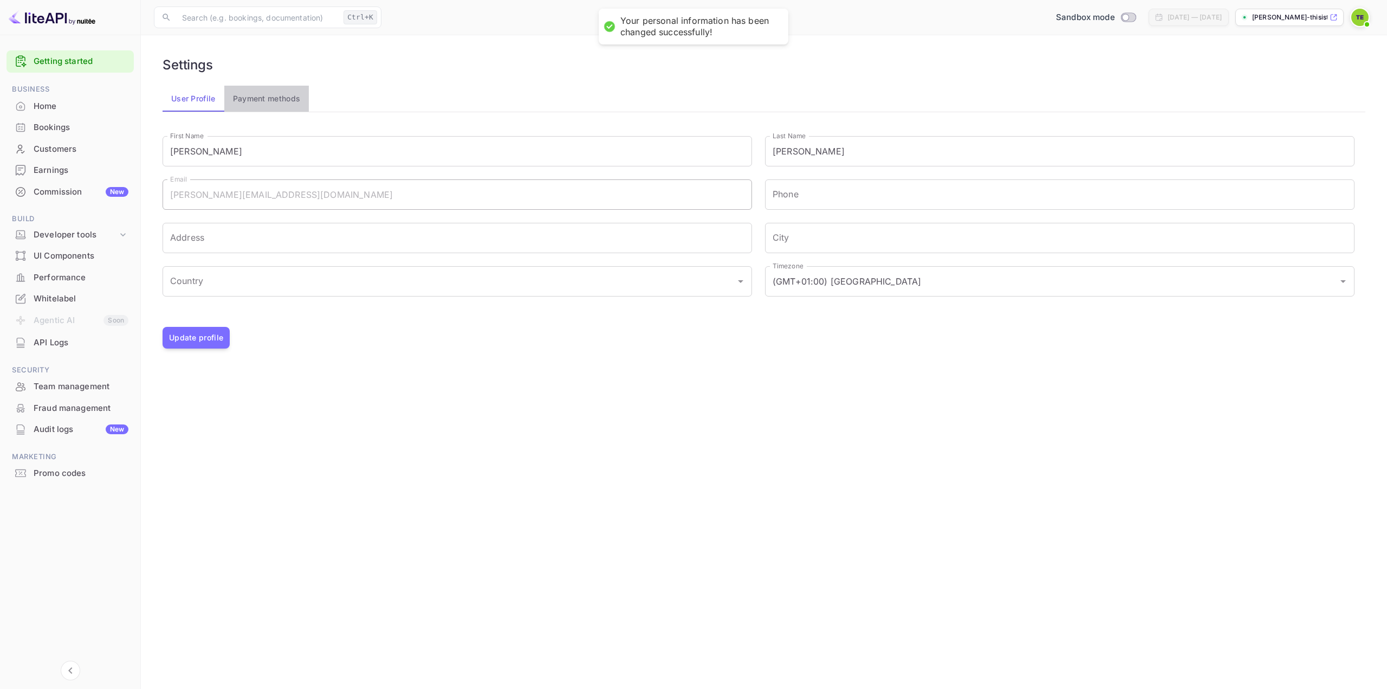
click at [250, 105] on button "Payment methods" at bounding box center [266, 99] width 85 height 26
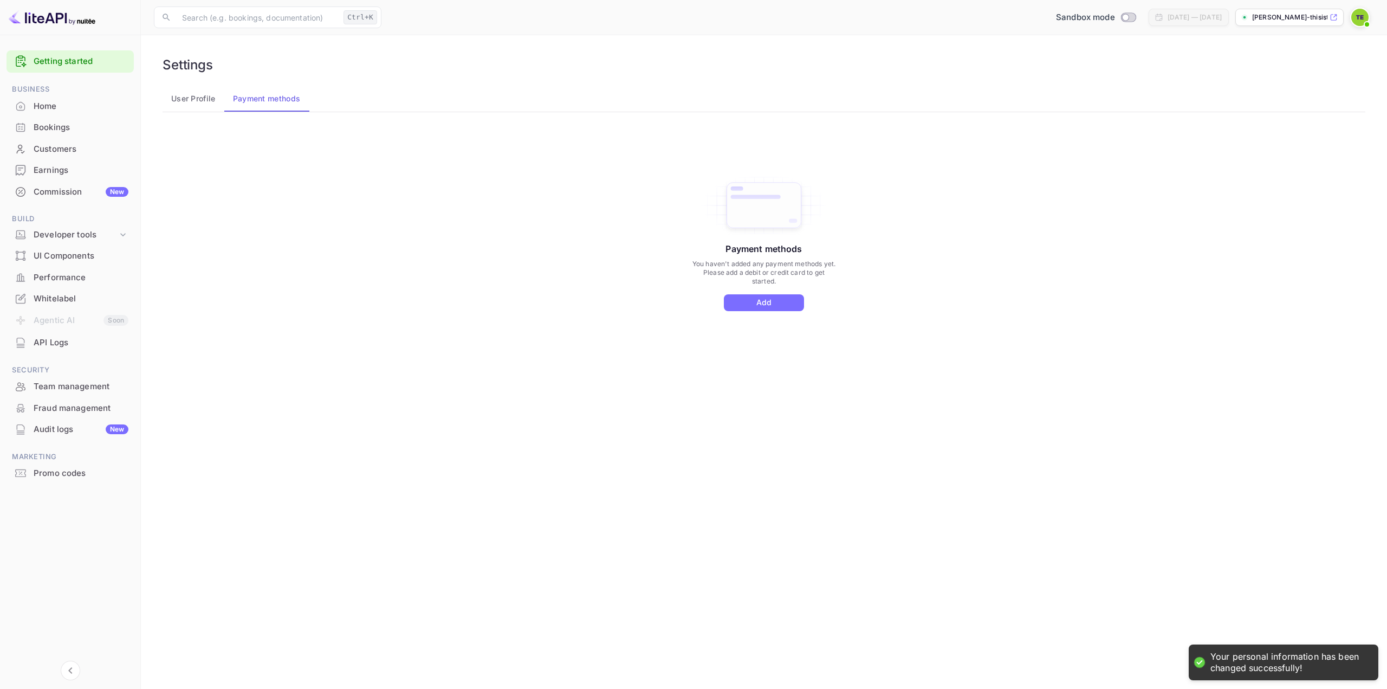
click at [74, 102] on div "Home" at bounding box center [81, 106] width 95 height 12
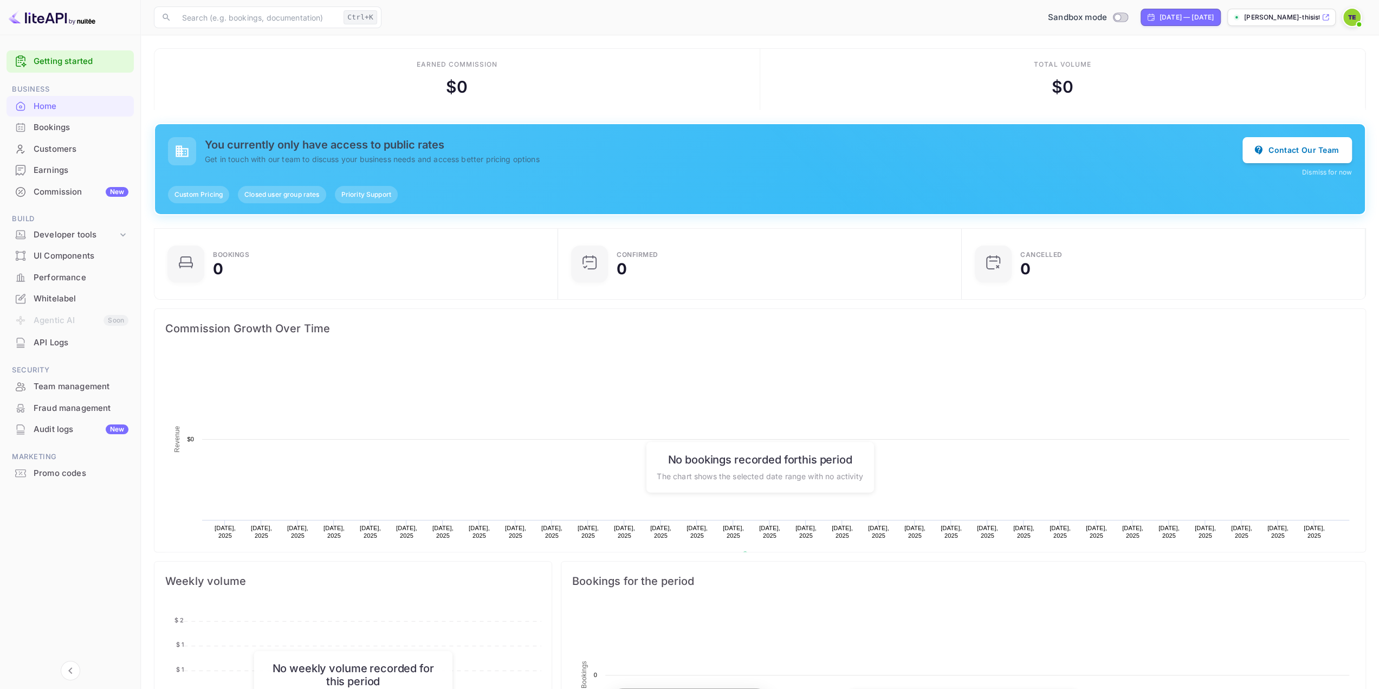
scroll to position [9, 9]
click at [71, 130] on div "Bookings" at bounding box center [81, 127] width 95 height 12
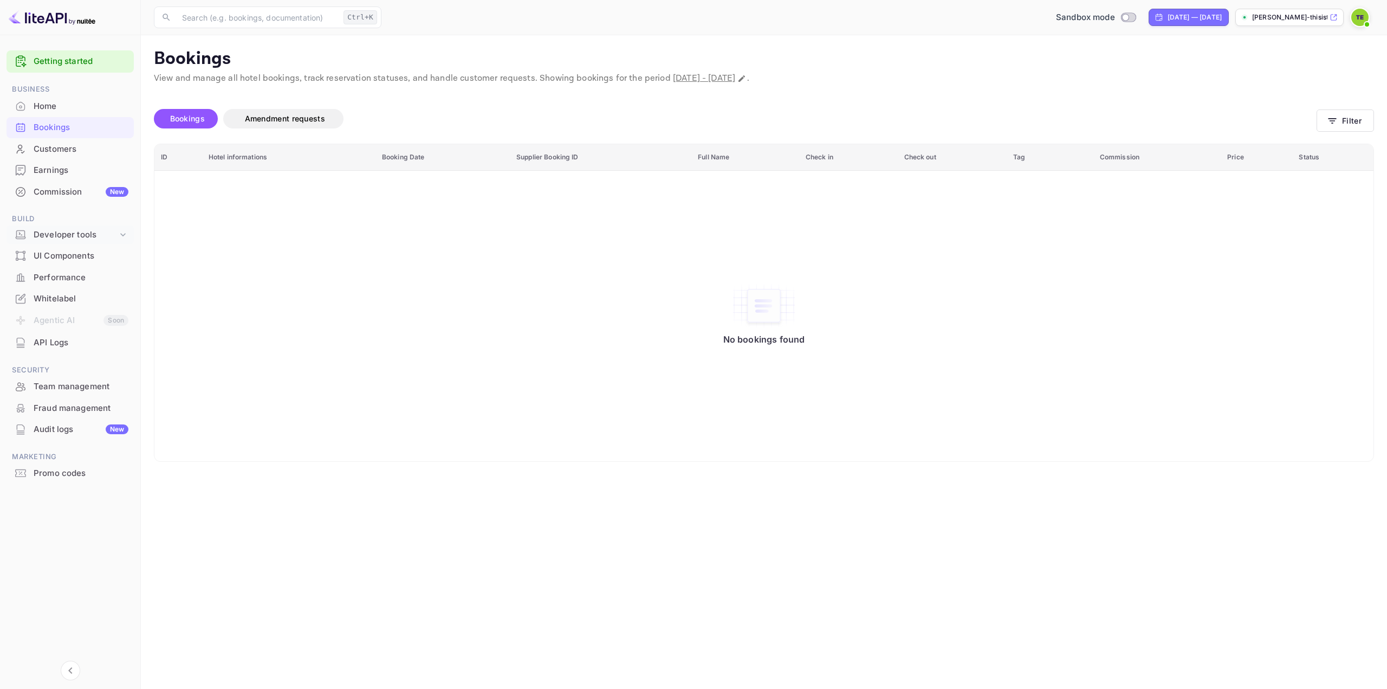
click at [42, 236] on div "Developer tools" at bounding box center [76, 235] width 84 height 12
click at [51, 259] on div "UI Components" at bounding box center [81, 256] width 95 height 12
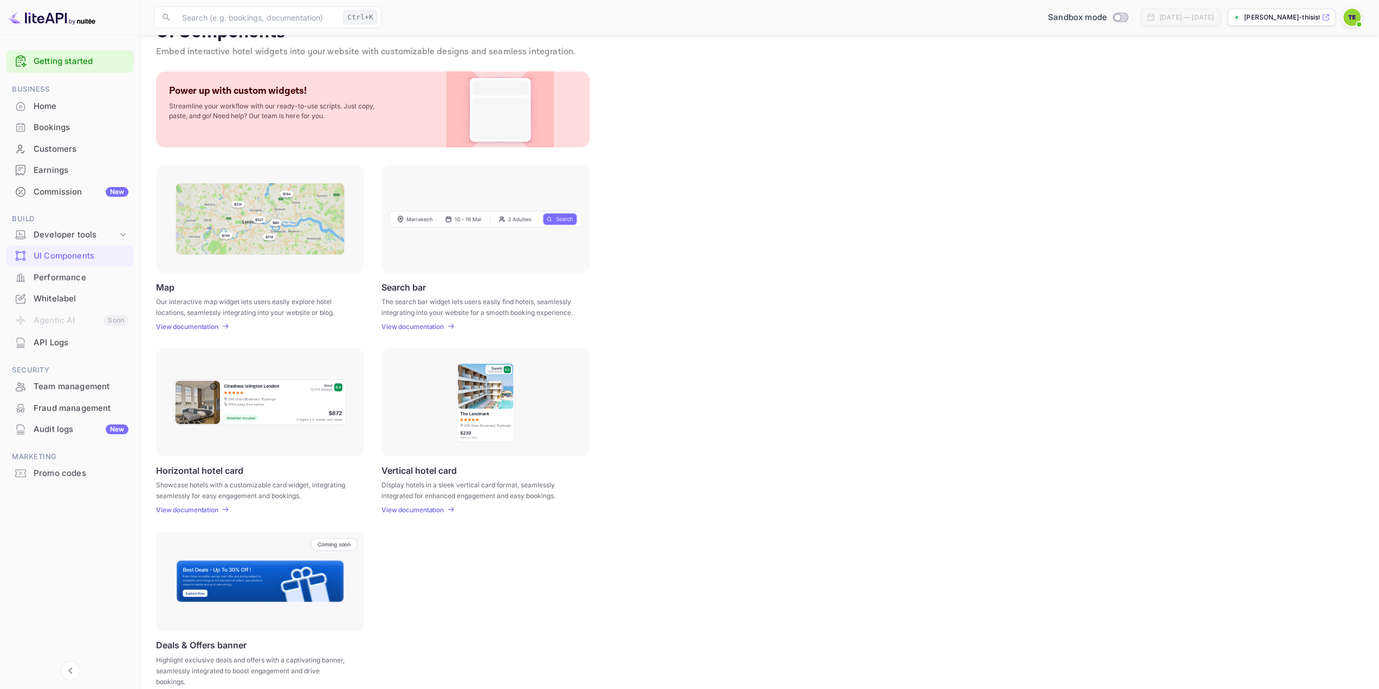
scroll to position [41, 0]
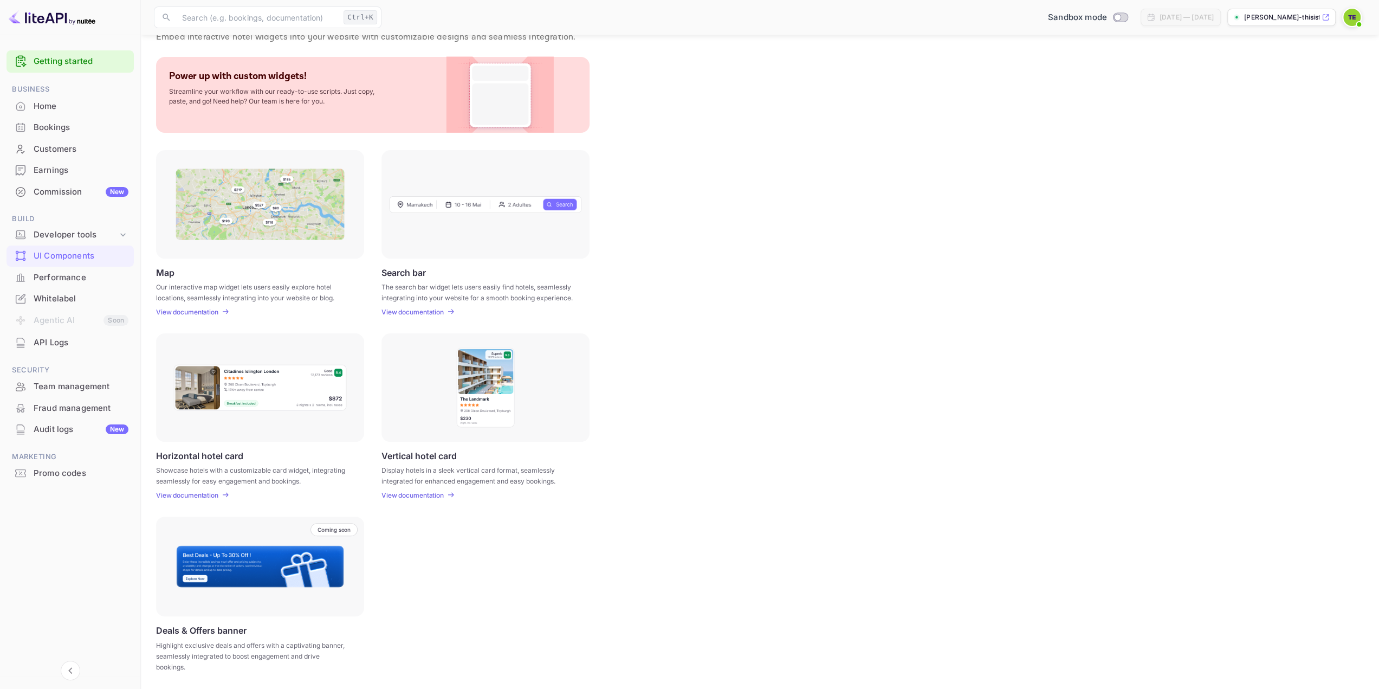
click at [102, 302] on div "Whitelabel" at bounding box center [81, 299] width 95 height 12
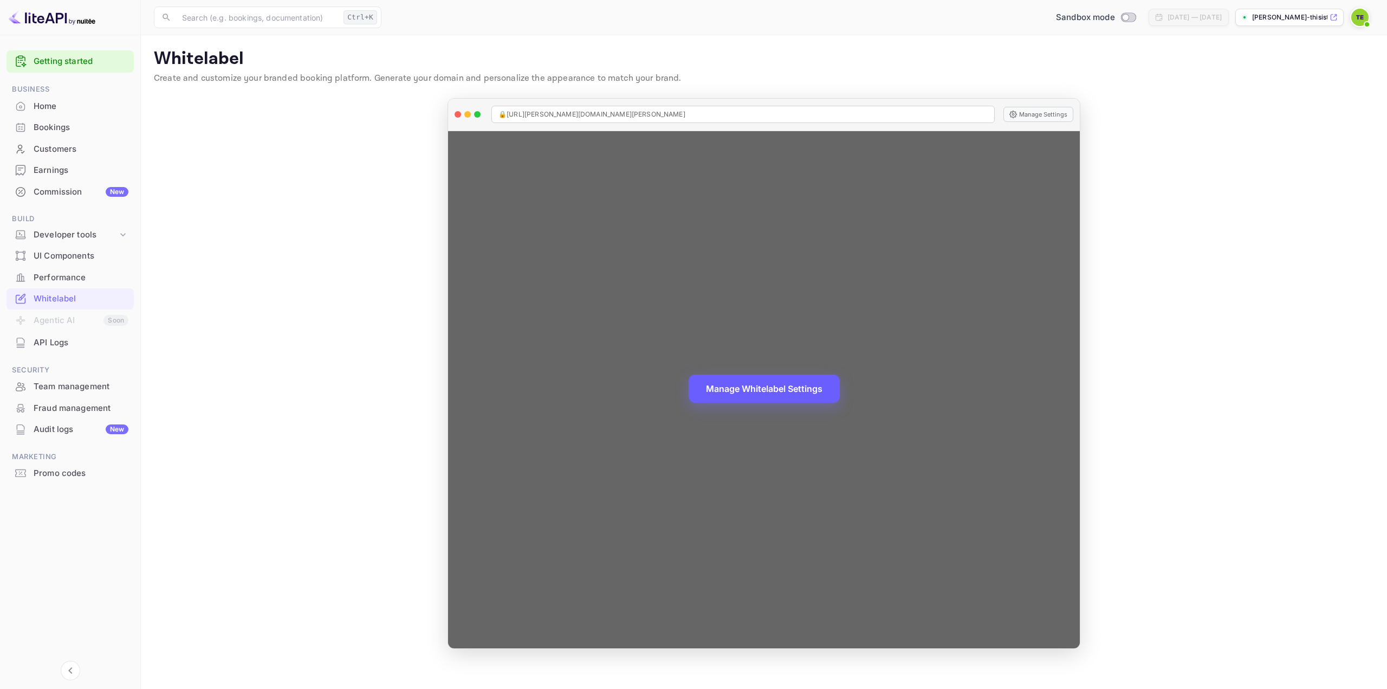
click at [742, 389] on button "Manage Whitelabel Settings" at bounding box center [764, 388] width 151 height 28
